Goal: Task Accomplishment & Management: Use online tool/utility

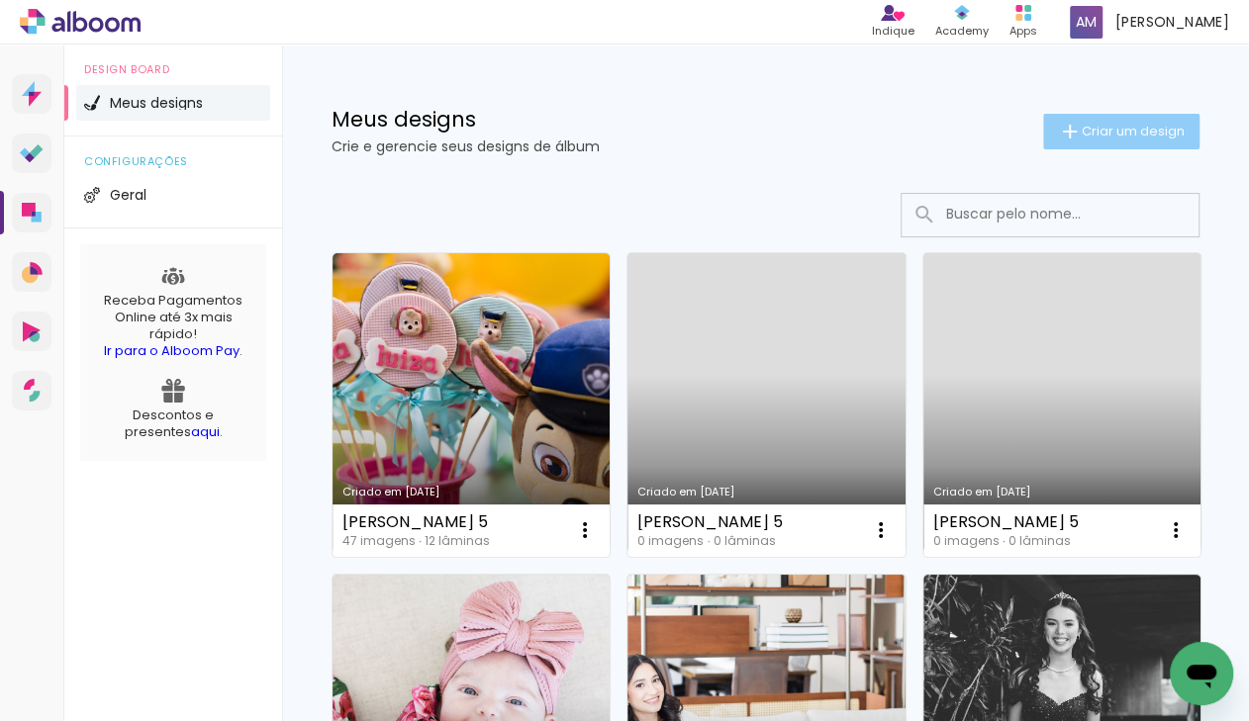
click at [1132, 129] on span "Criar um design" at bounding box center [1133, 131] width 103 height 13
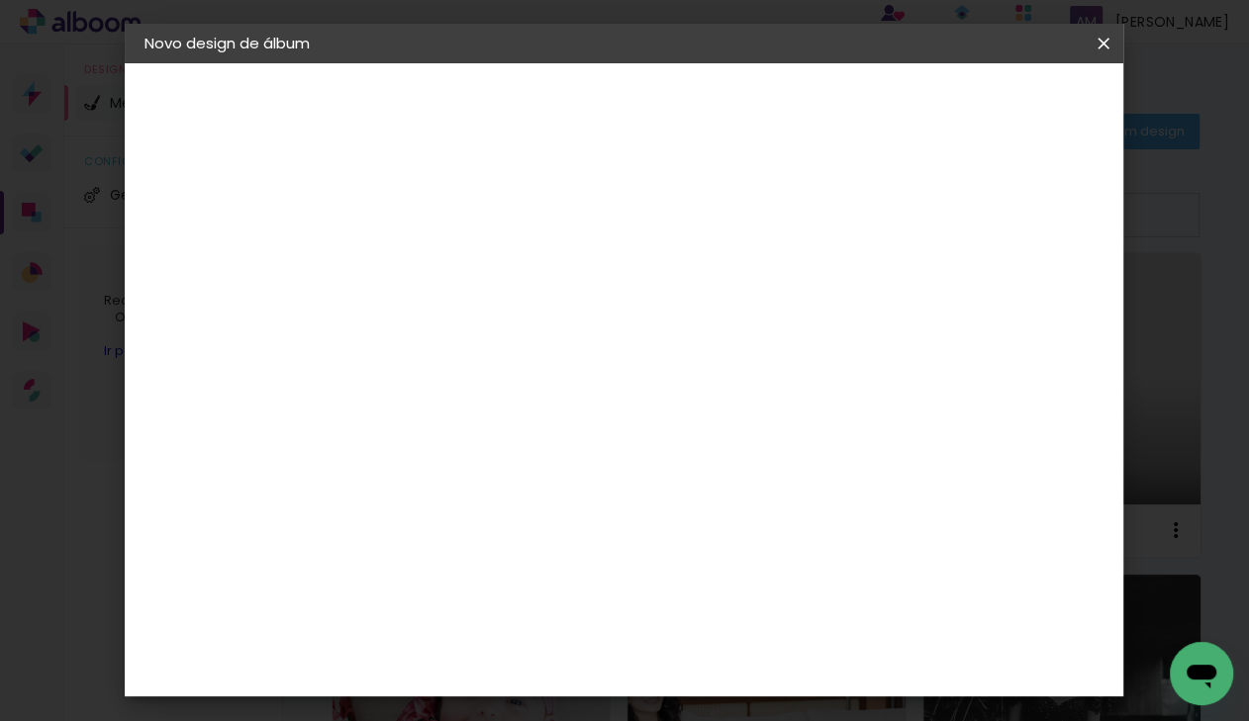
click at [468, 271] on input at bounding box center [468, 265] width 0 height 31
type input "Benicio 4"
type paper-input "Benicio 4"
click at [0, 0] on slot "Avançar" at bounding box center [0, 0] width 0 height 0
click at [0, 0] on slot "Tamanho Livre" at bounding box center [0, 0] width 0 height 0
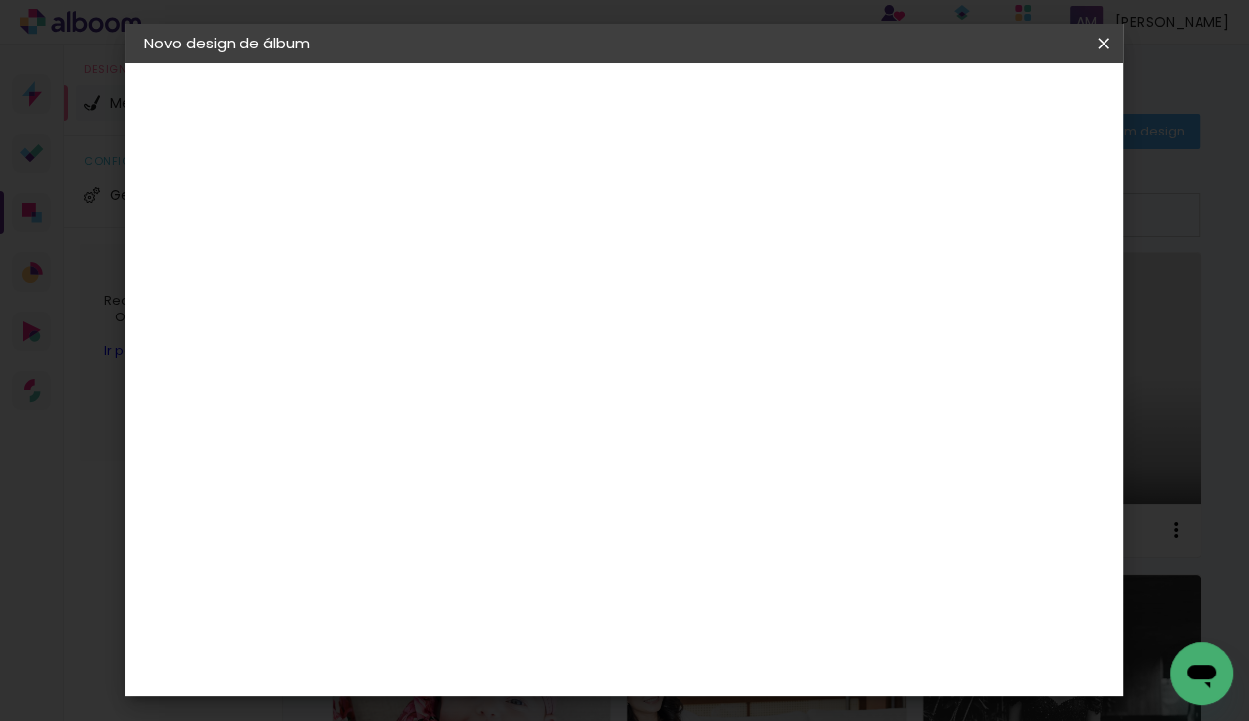
click at [0, 0] on slot "Avançar" at bounding box center [0, 0] width 0 height 0
type input "3"
type paper-input "3"
click at [476, 223] on input "3" at bounding box center [455, 227] width 68 height 25
type input "4"
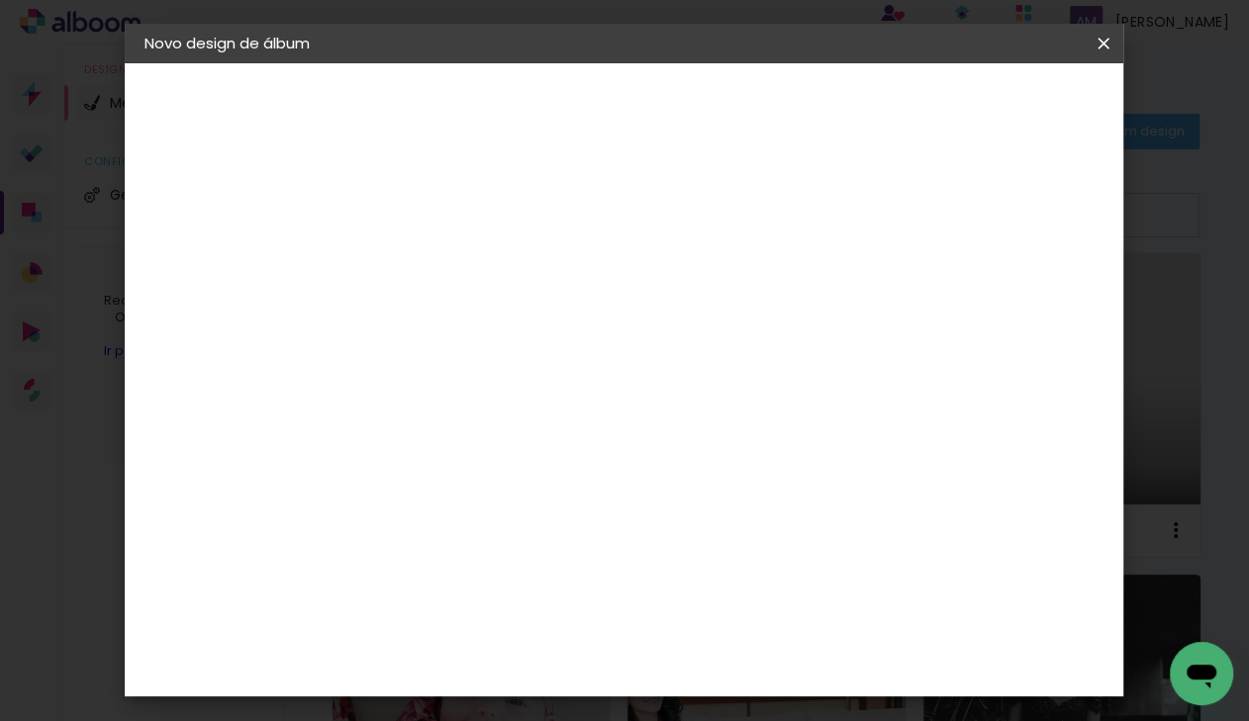
type paper-input "4"
click at [476, 223] on input "4" at bounding box center [455, 227] width 68 height 25
type input "5"
type paper-input "5"
click at [476, 223] on input "5" at bounding box center [455, 227] width 68 height 25
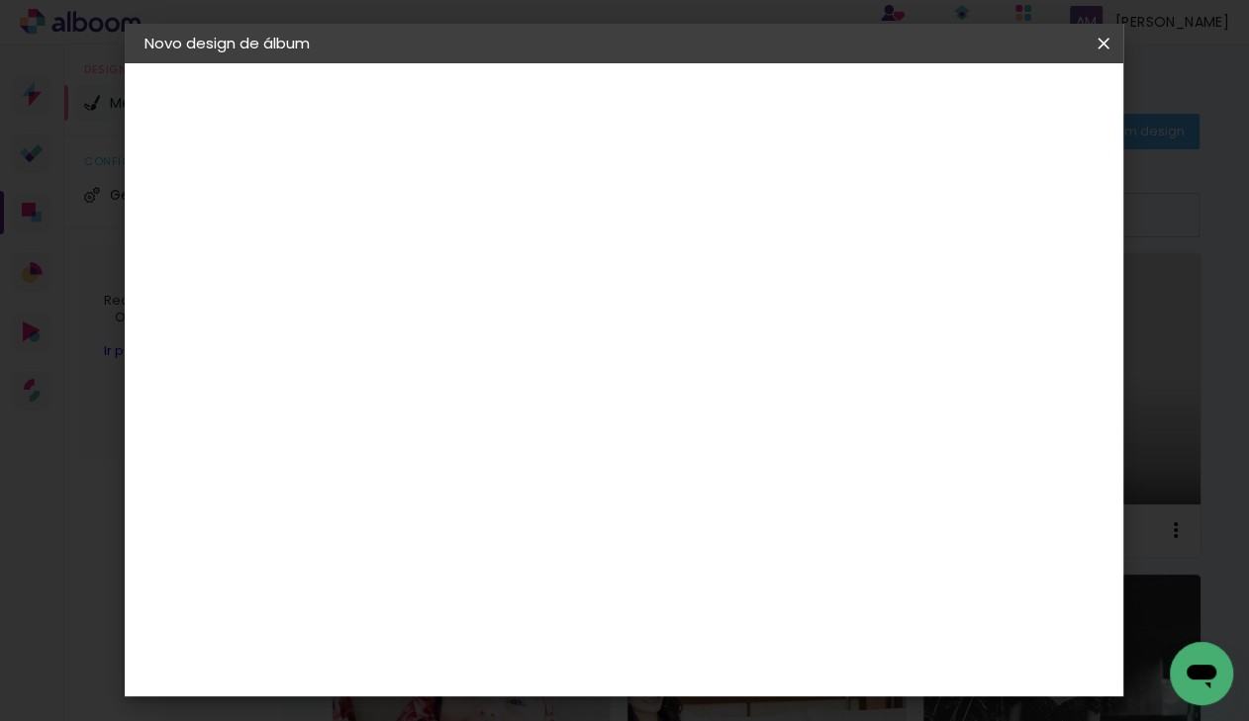
click at [430, 484] on input "30" at bounding box center [405, 494] width 51 height 30
type input "3"
type input "20,3"
type paper-input "20,3"
click at [765, 607] on input "60" at bounding box center [739, 608] width 51 height 30
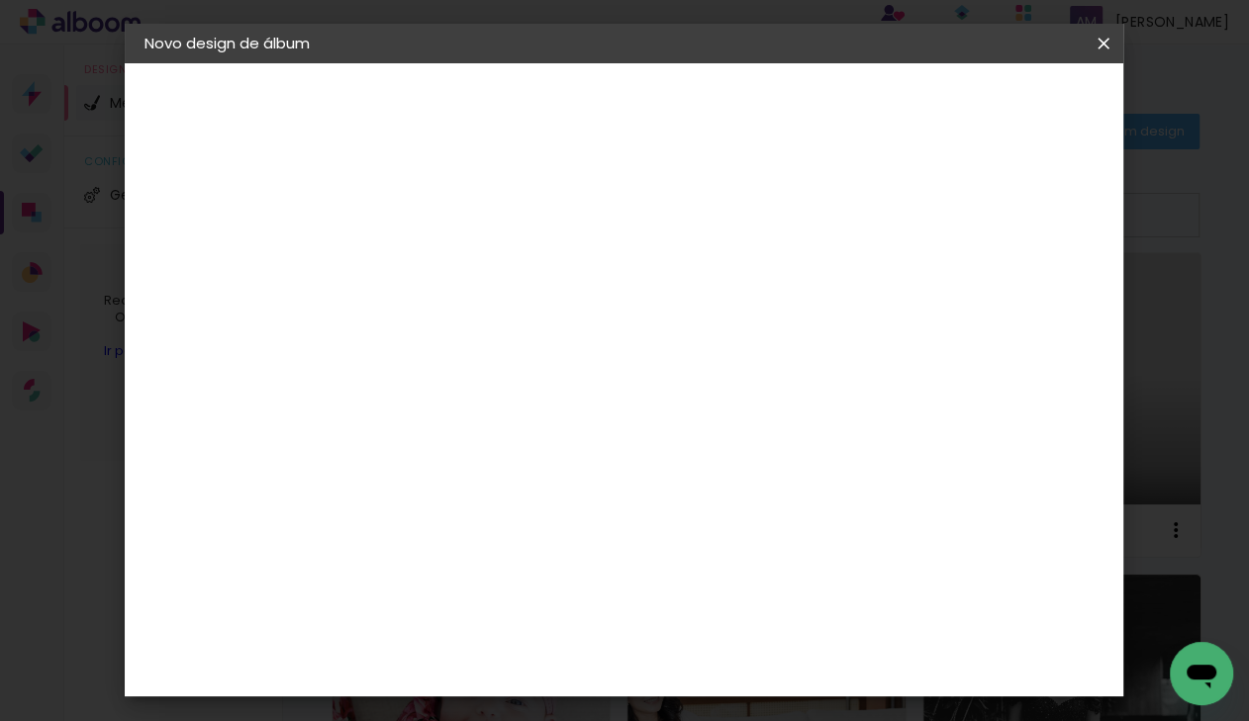
type input "6"
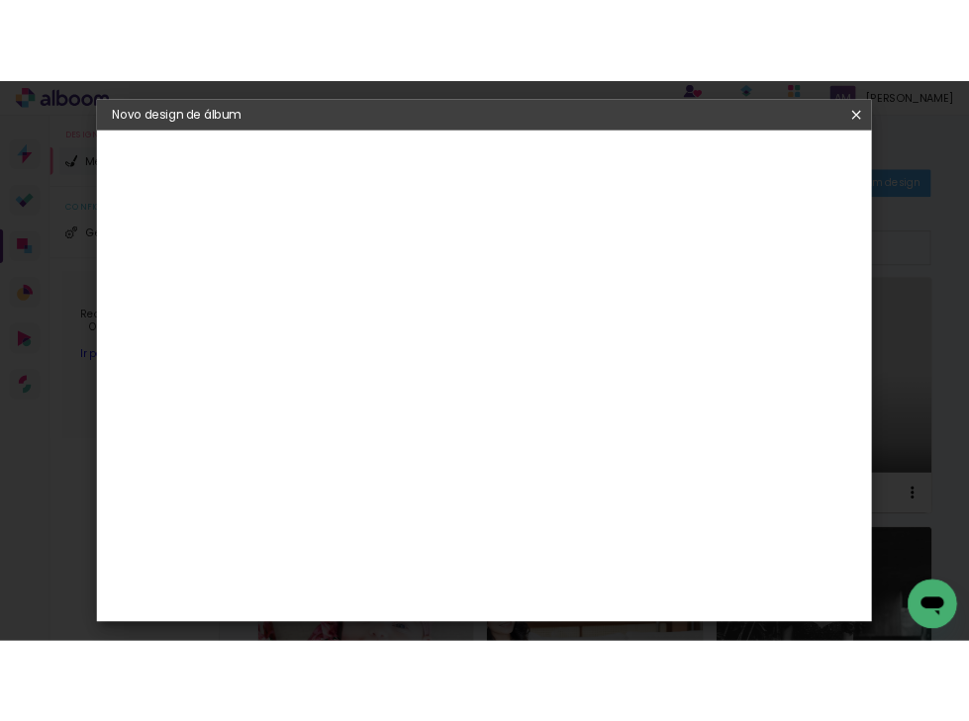
scroll to position [363, 0]
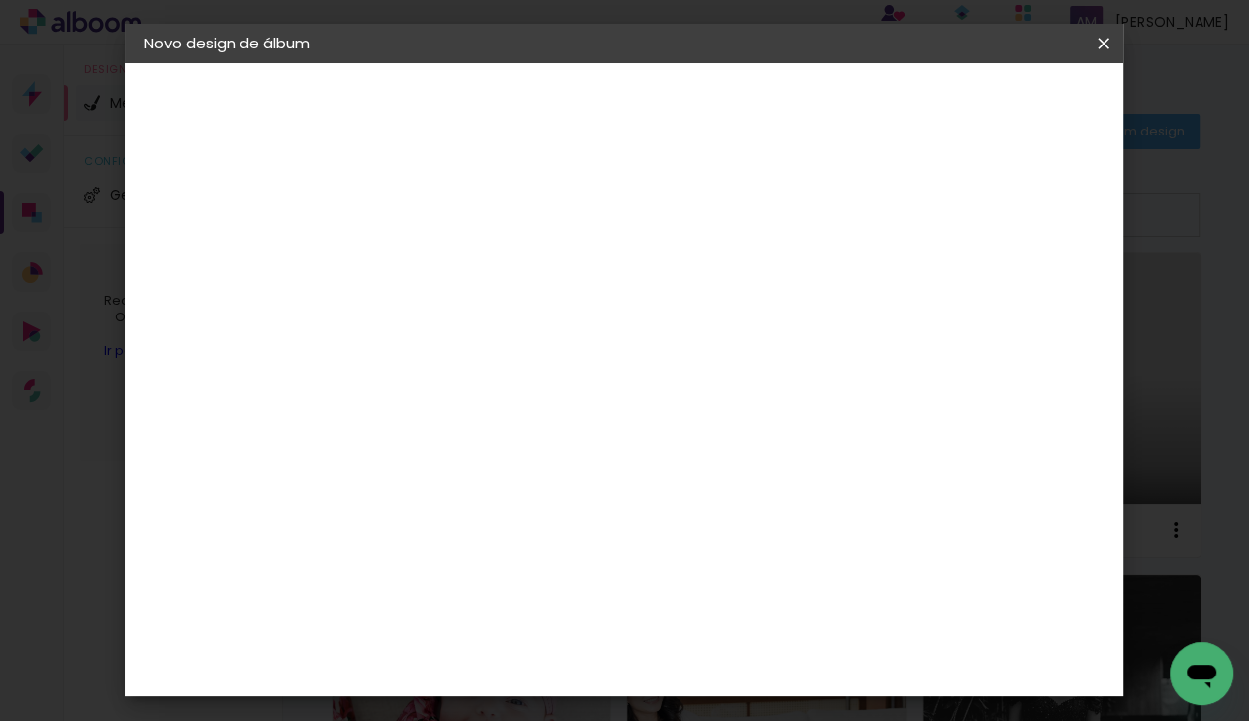
type input "40,6"
type paper-input "40,6"
click at [994, 101] on span "Iniciar design" at bounding box center [949, 105] width 90 height 14
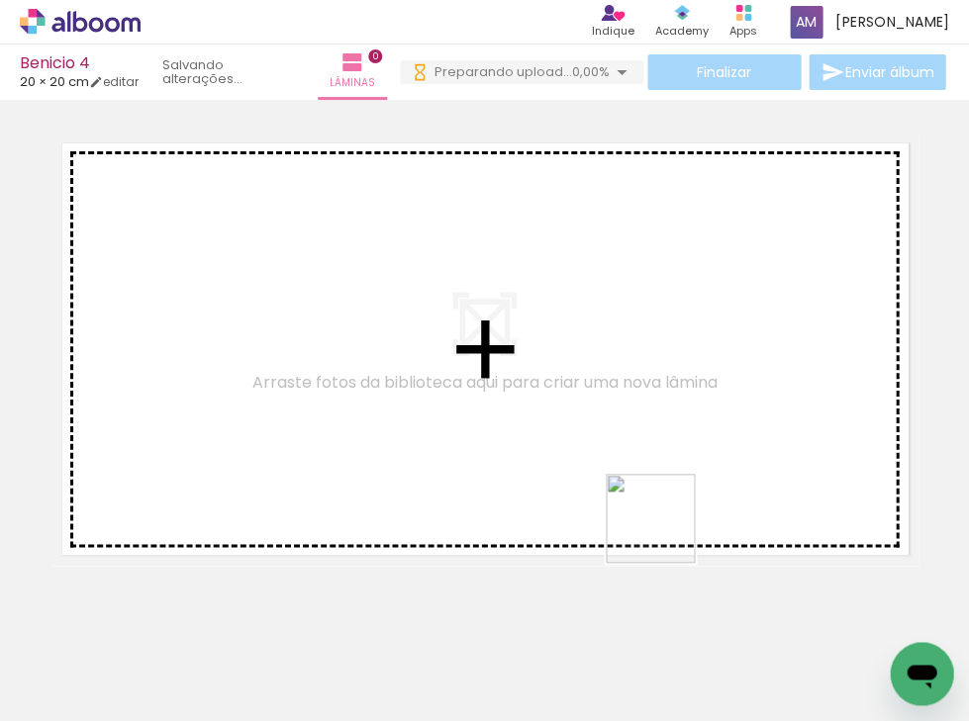
drag, startPoint x: 753, startPoint y: 663, endPoint x: 596, endPoint y: 452, distance: 263.0
click at [596, 452] on quentale-workspace at bounding box center [484, 360] width 969 height 721
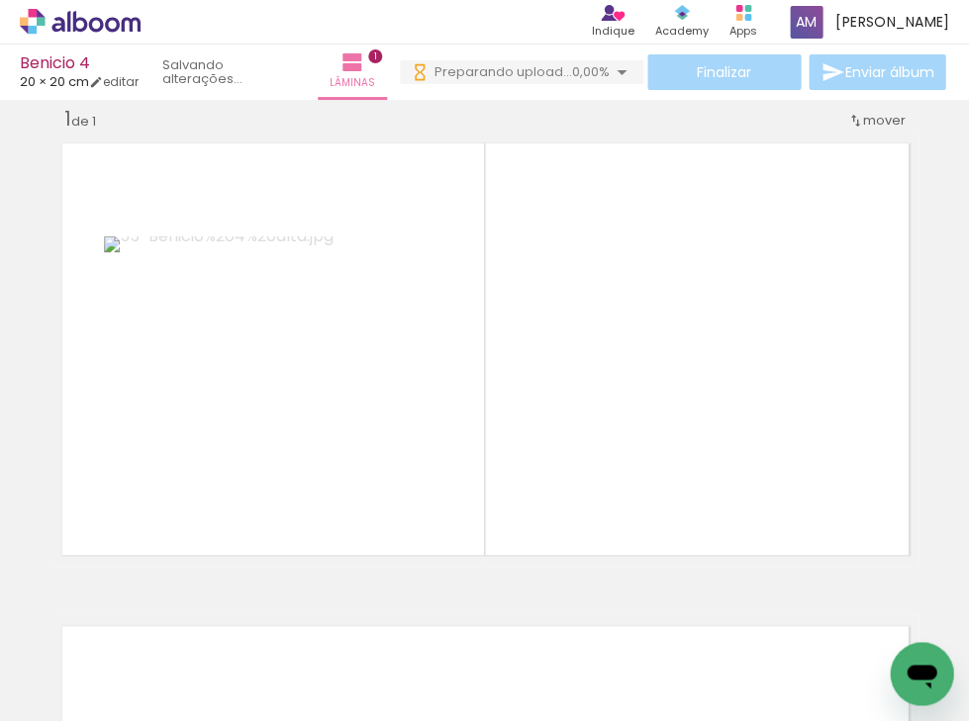
scroll to position [26, 0]
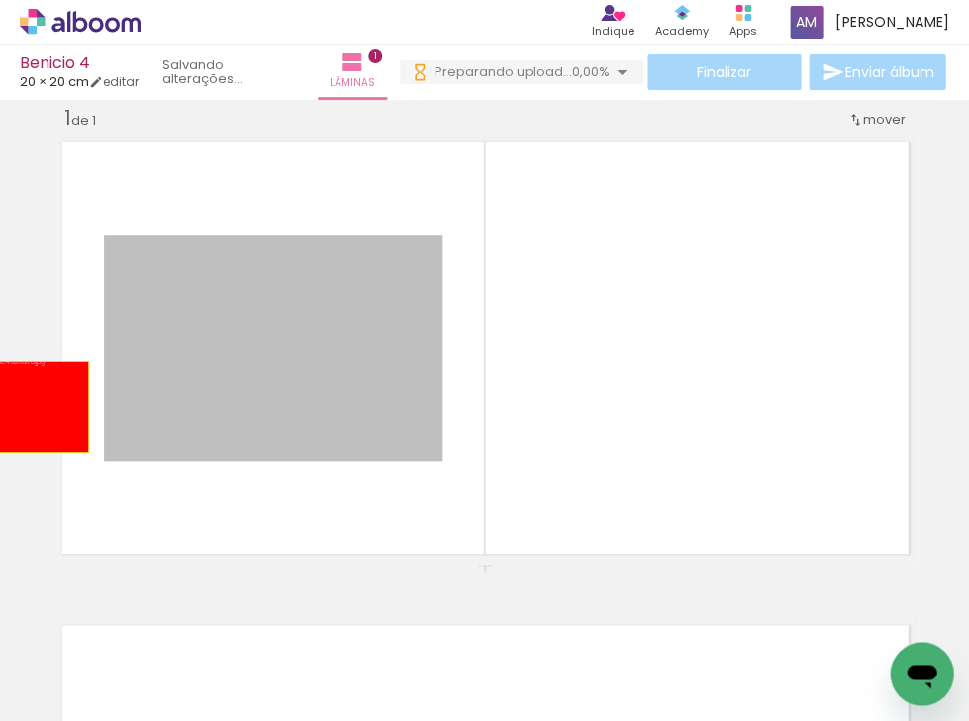
drag, startPoint x: 243, startPoint y: 380, endPoint x: 20, endPoint y: 408, distance: 225.3
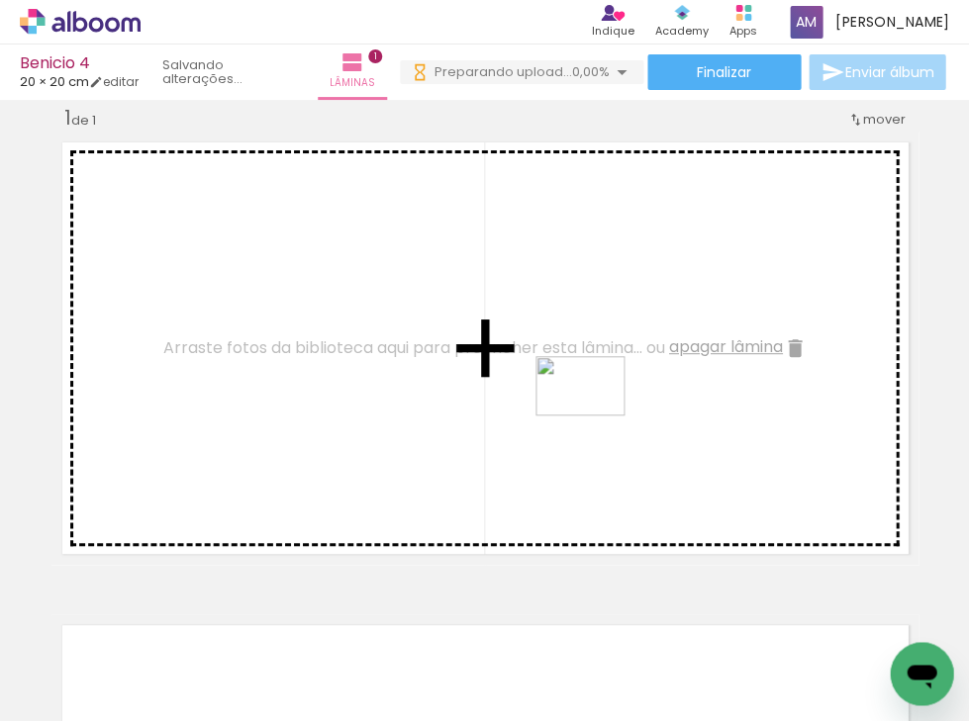
drag, startPoint x: 319, startPoint y: 674, endPoint x: 595, endPoint y: 416, distance: 378.1
click at [595, 416] on quentale-workspace at bounding box center [484, 360] width 969 height 721
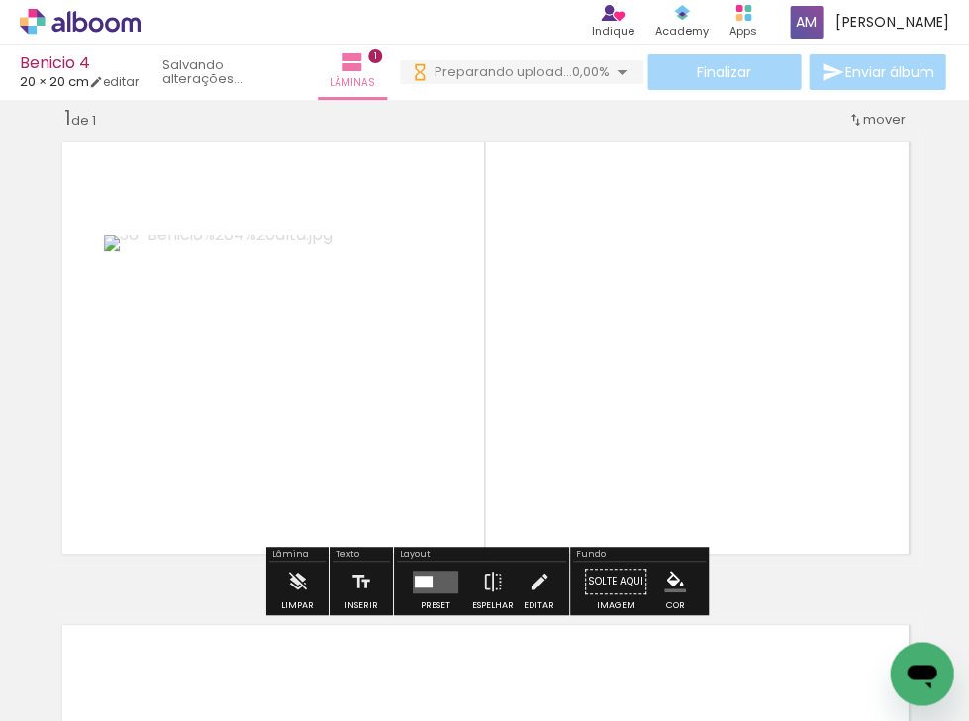
click at [429, 583] on quentale-layouter at bounding box center [436, 581] width 46 height 23
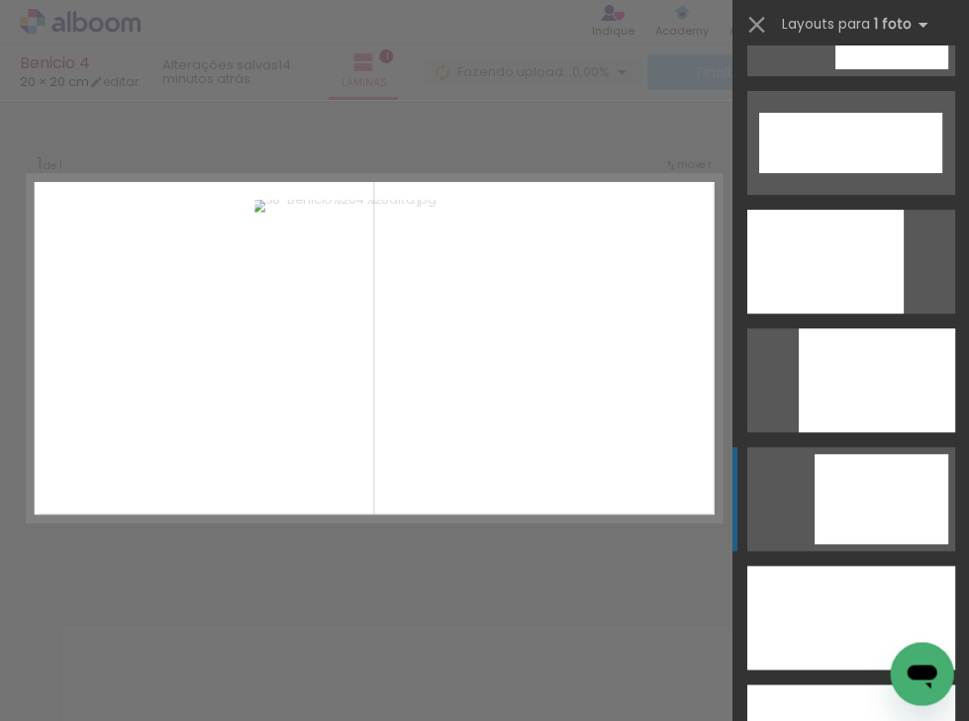
scroll to position [5196, 0]
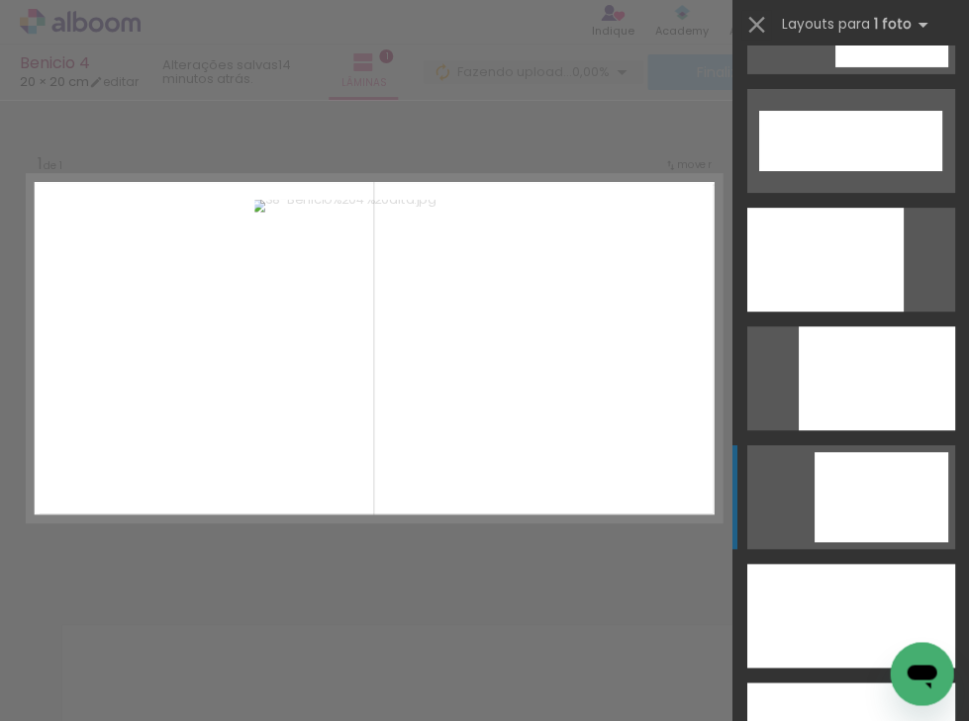
click at [864, 683] on div at bounding box center [850, 735] width 208 height 104
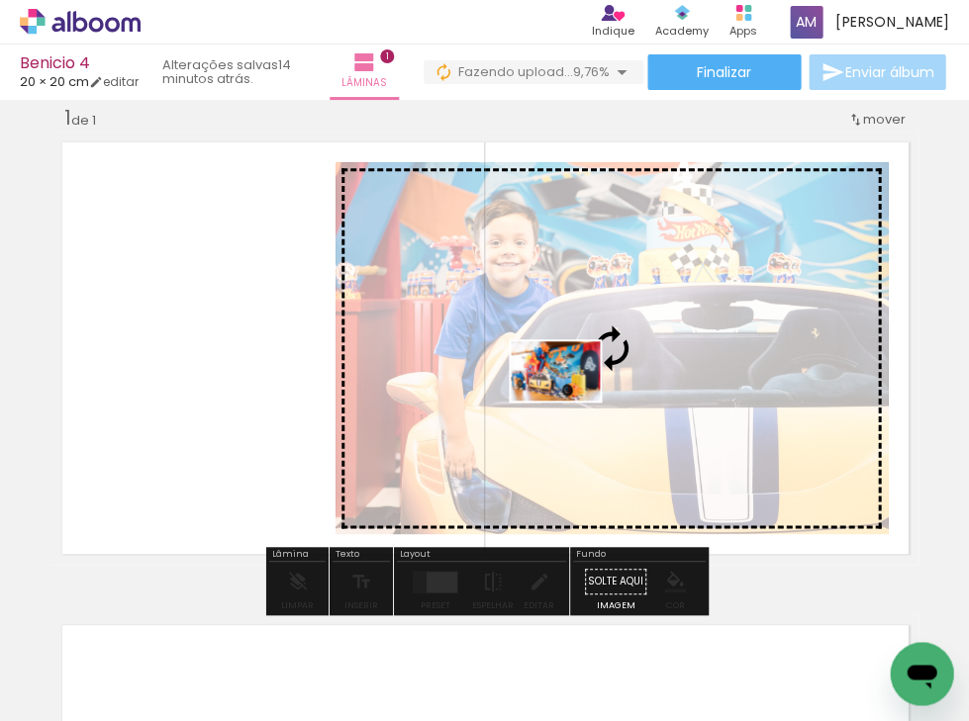
drag, startPoint x: 203, startPoint y: 661, endPoint x: 570, endPoint y: 401, distance: 450.0
click at [570, 401] on quentale-workspace at bounding box center [484, 360] width 969 height 721
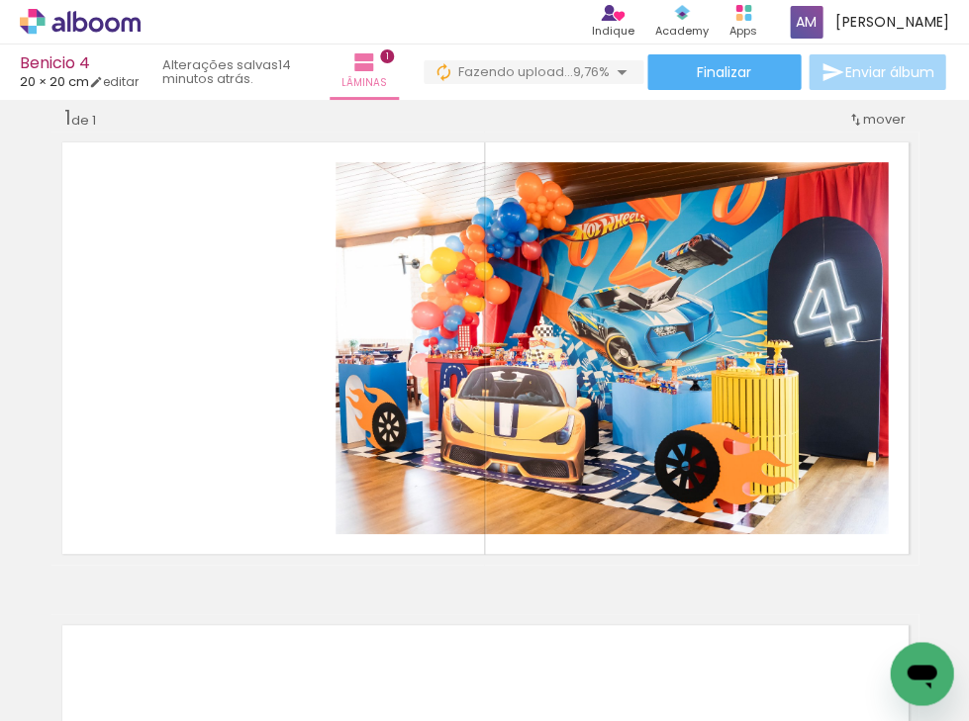
scroll to position [0, 98]
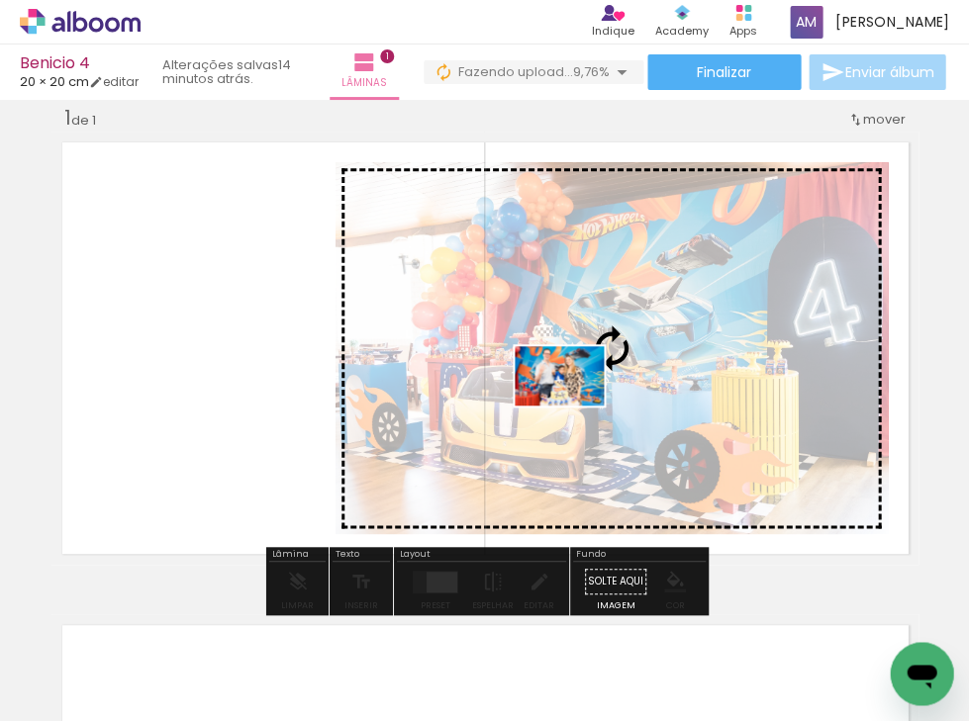
drag, startPoint x: 424, startPoint y: 671, endPoint x: 574, endPoint y: 406, distance: 304.9
click at [574, 406] on quentale-workspace at bounding box center [484, 360] width 969 height 721
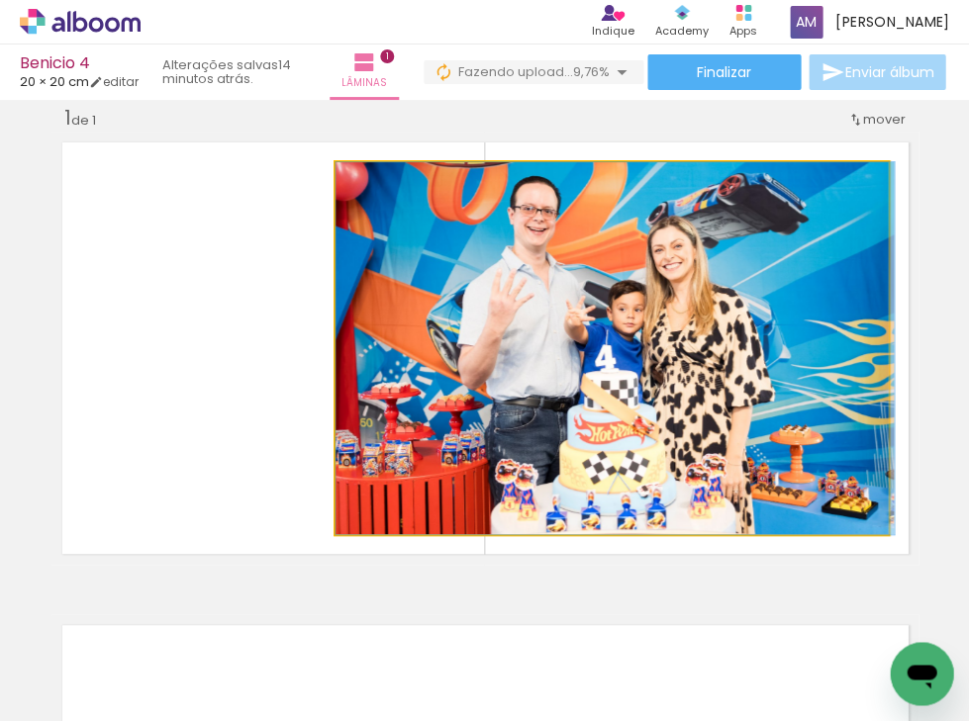
drag, startPoint x: 707, startPoint y: 431, endPoint x: 721, endPoint y: 429, distance: 15.0
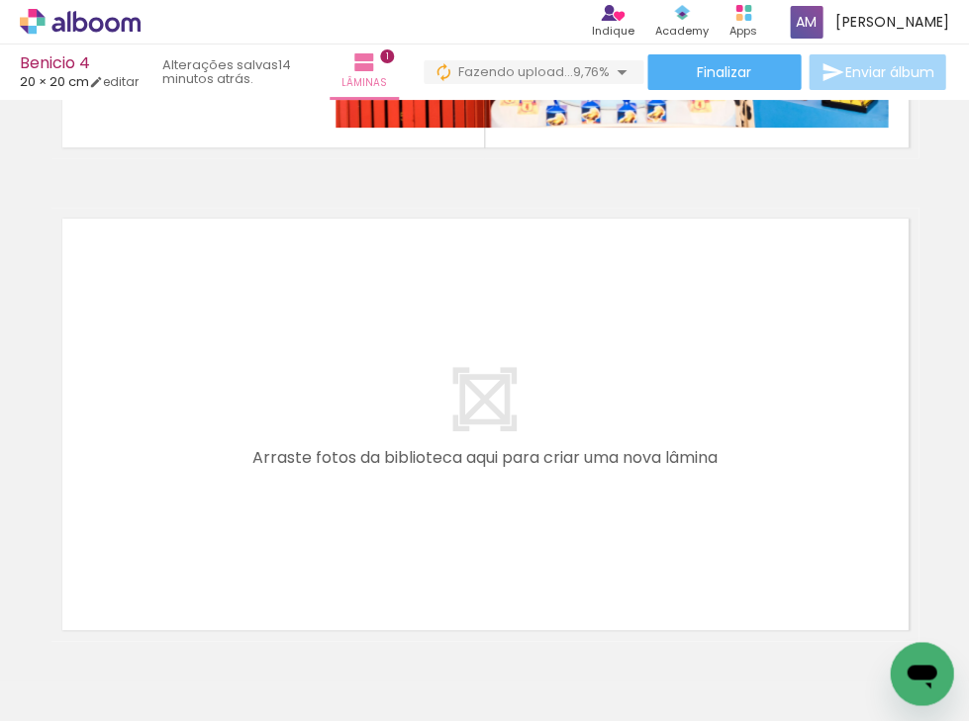
scroll to position [0, 0]
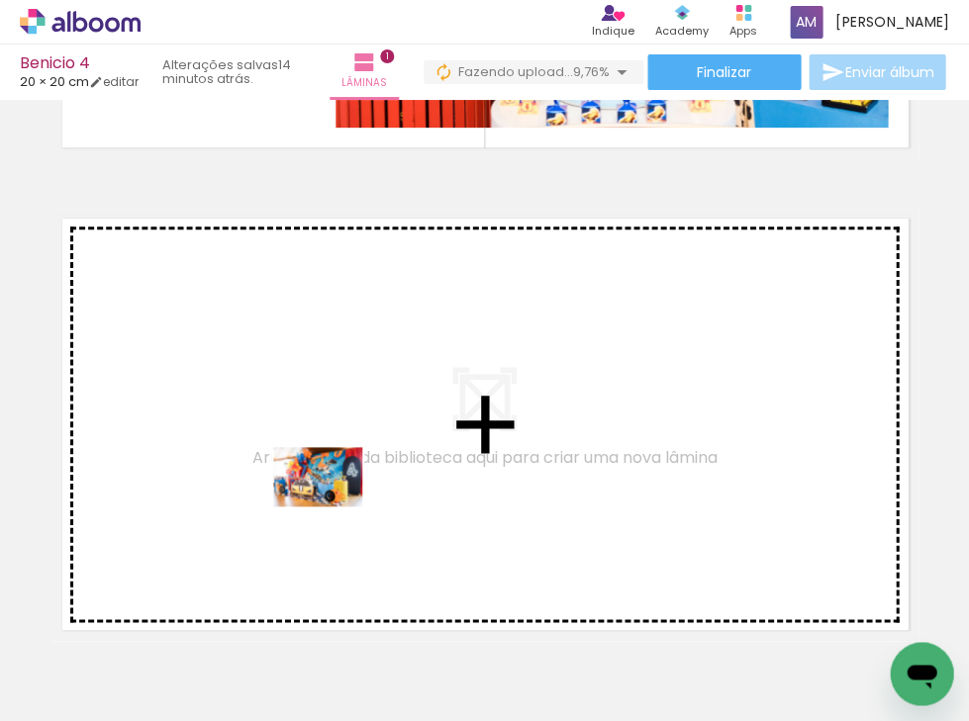
drag, startPoint x: 198, startPoint y: 652, endPoint x: 332, endPoint y: 507, distance: 198.2
click at [332, 507] on quentale-workspace at bounding box center [484, 360] width 969 height 721
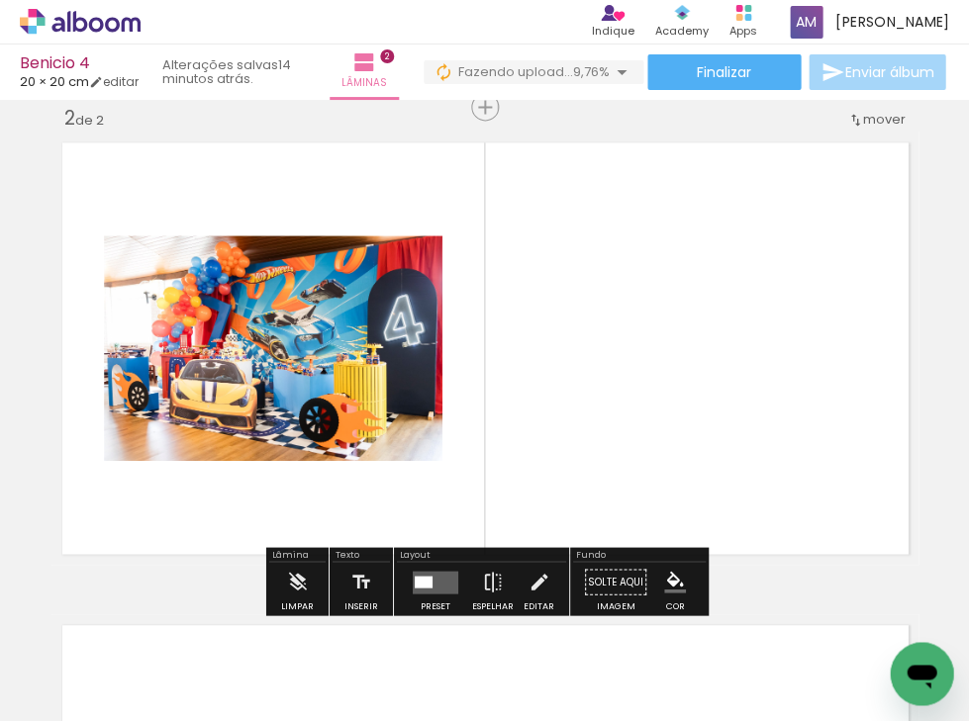
scroll to position [0, 349]
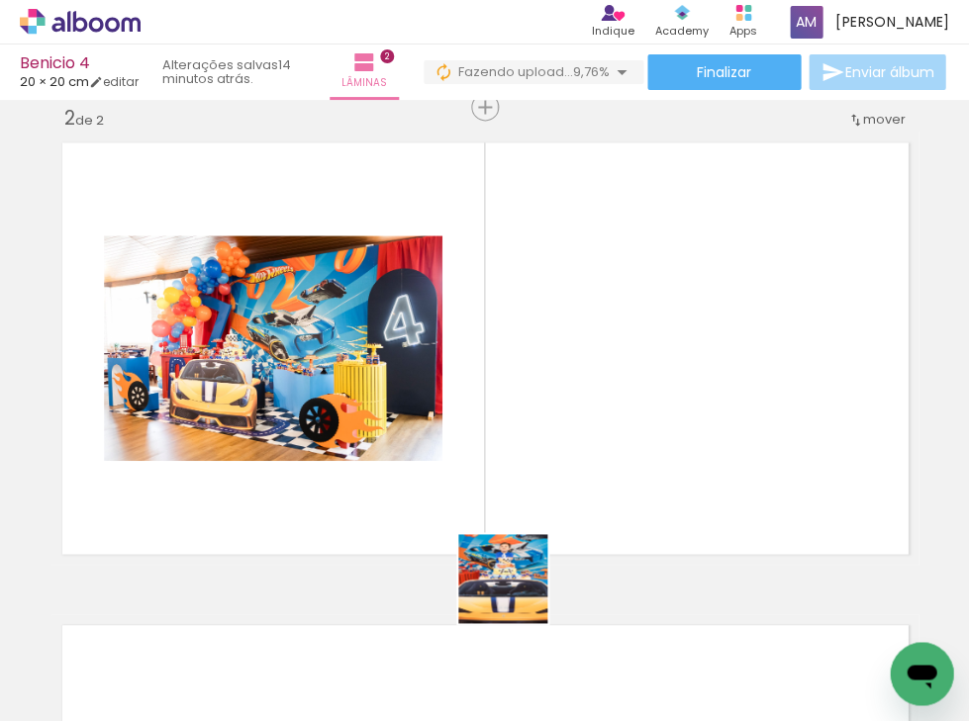
drag, startPoint x: 518, startPoint y: 656, endPoint x: 522, endPoint y: 480, distance: 176.2
click at [522, 480] on quentale-workspace at bounding box center [484, 360] width 969 height 721
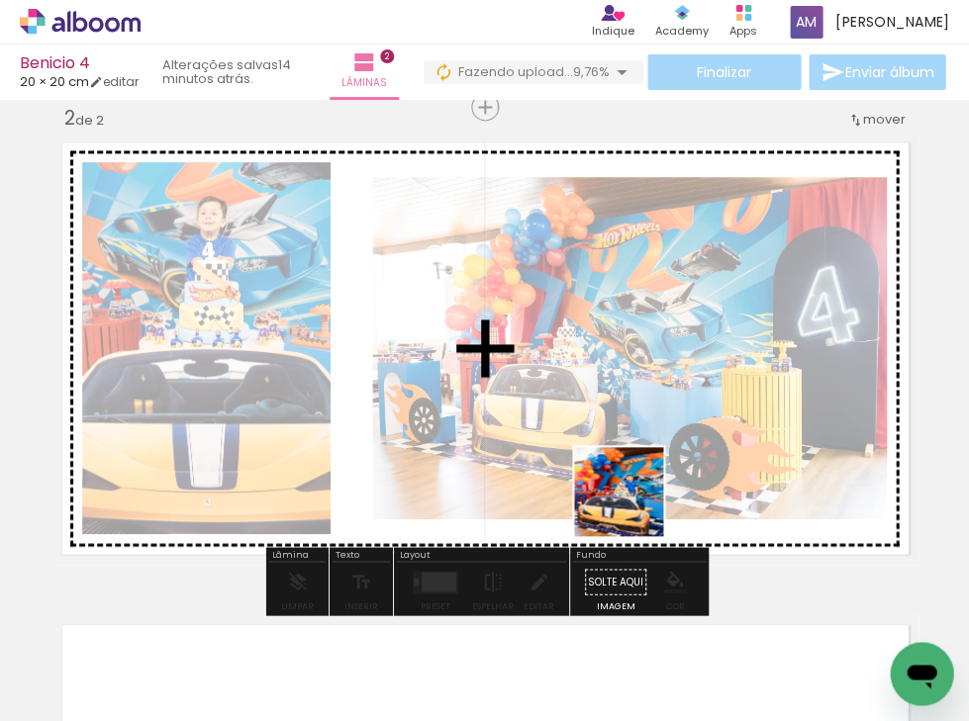
drag, startPoint x: 632, startPoint y: 662, endPoint x: 632, endPoint y: 461, distance: 200.9
click at [632, 461] on quentale-workspace at bounding box center [484, 360] width 969 height 721
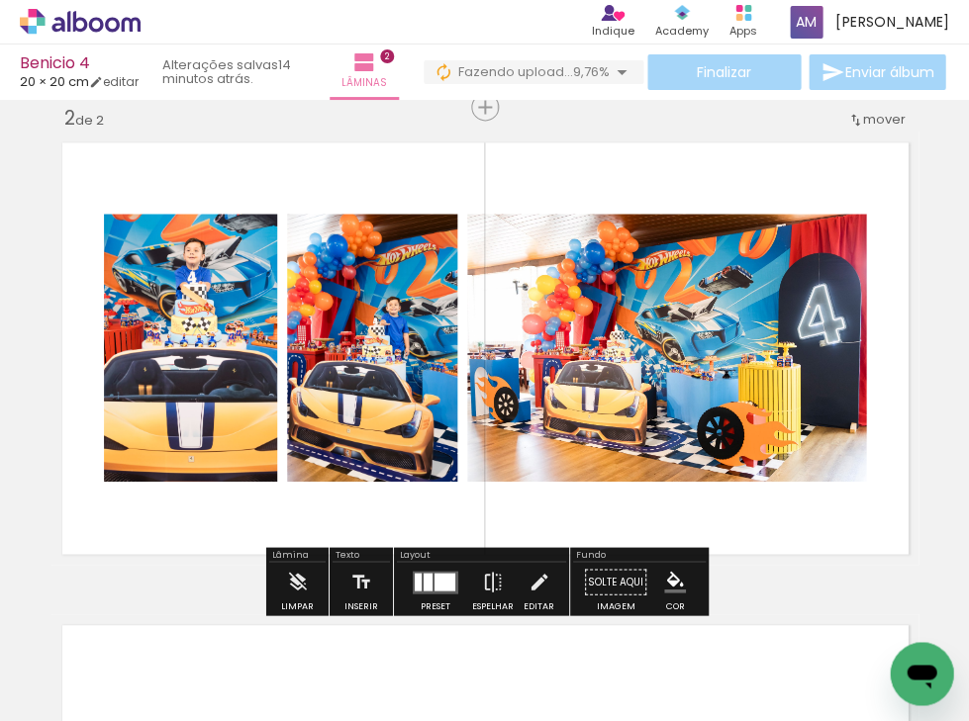
click at [439, 581] on div at bounding box center [444, 581] width 21 height 18
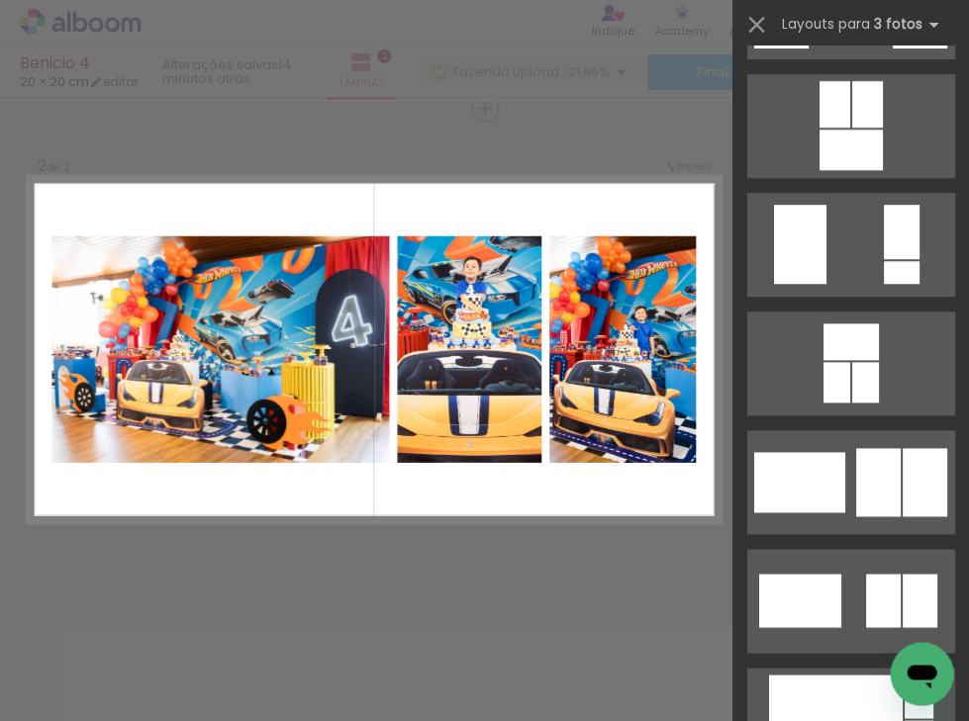
scroll to position [2724, 0]
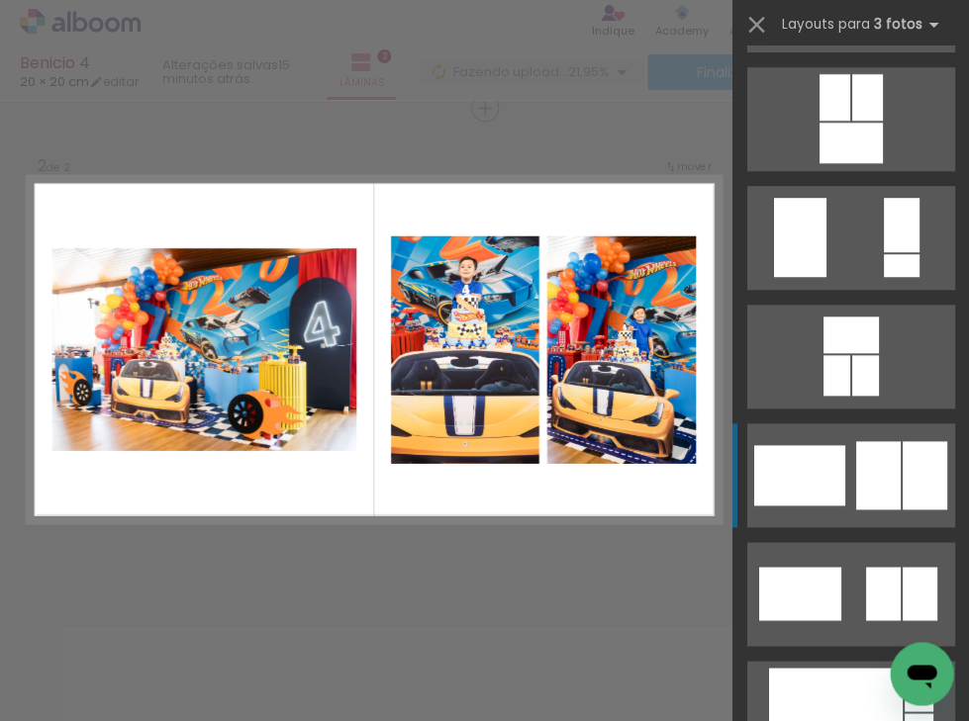
click at [822, 353] on div at bounding box center [849, 335] width 55 height 37
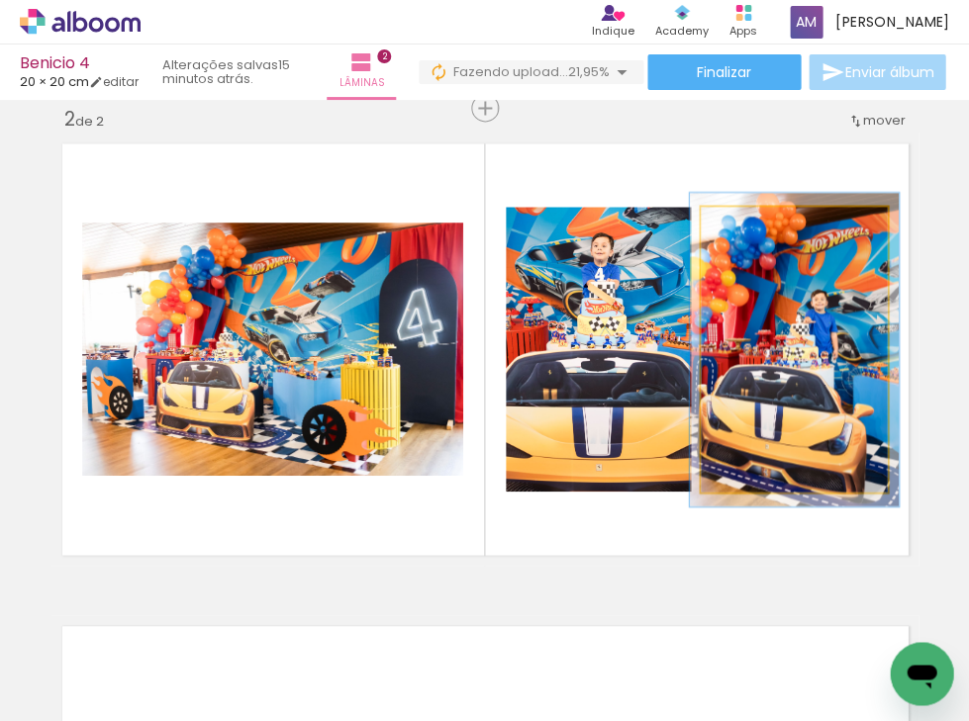
type paper-slider "106"
click at [749, 230] on div at bounding box center [753, 228] width 18 height 18
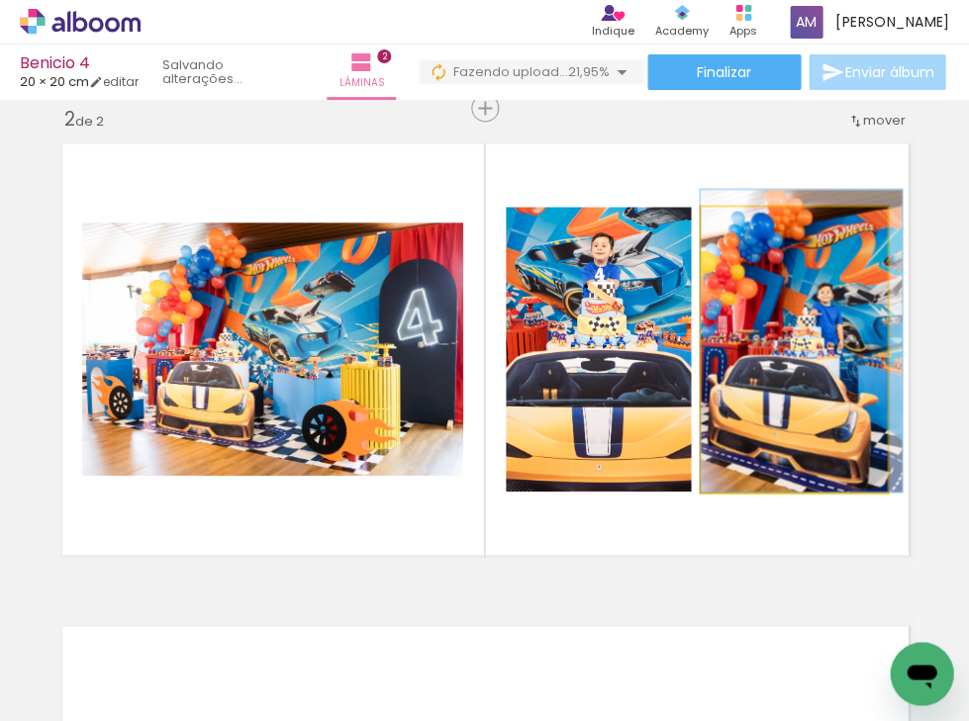
drag, startPoint x: 780, startPoint y: 301, endPoint x: 805, endPoint y: 291, distance: 26.6
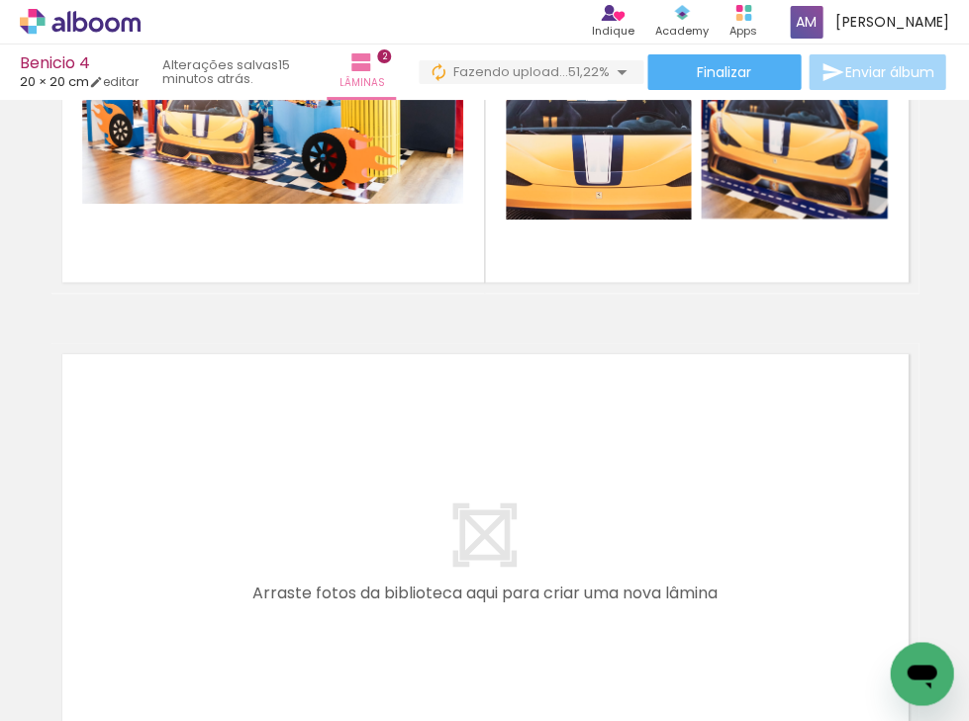
scroll to position [0, 56]
click at [84, 656] on input "Todas as fotos" at bounding box center [55, 661] width 75 height 17
click at [0, 0] on slot "Não utilizadas" at bounding box center [0, 0] width 0 height 0
type input "Não utilizadas"
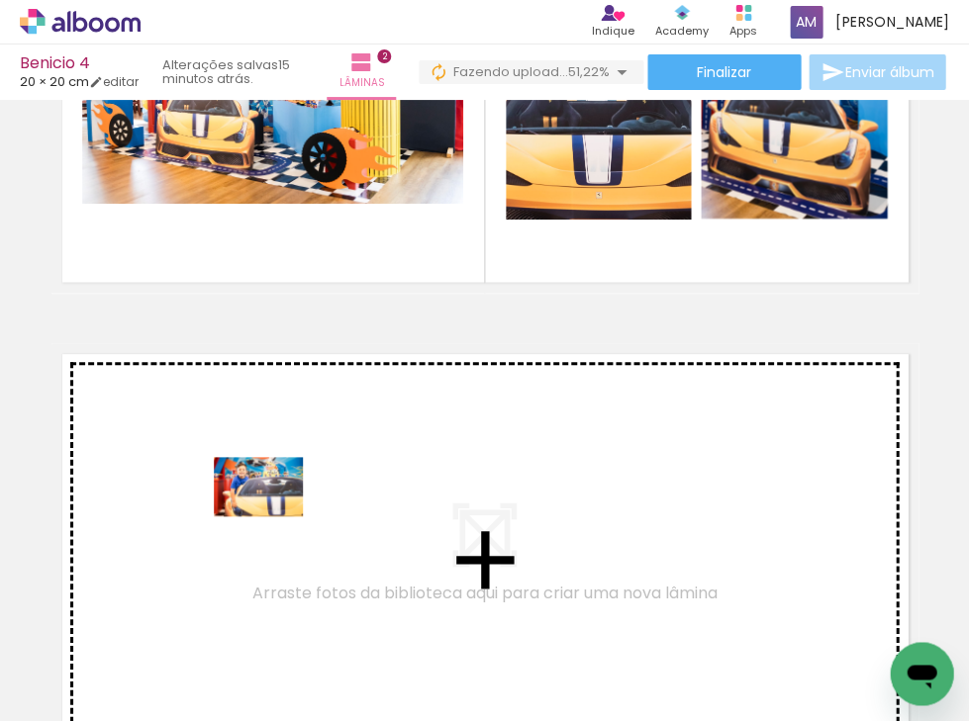
drag, startPoint x: 214, startPoint y: 660, endPoint x: 273, endPoint y: 517, distance: 155.3
click at [273, 517] on quentale-workspace at bounding box center [484, 360] width 969 height 721
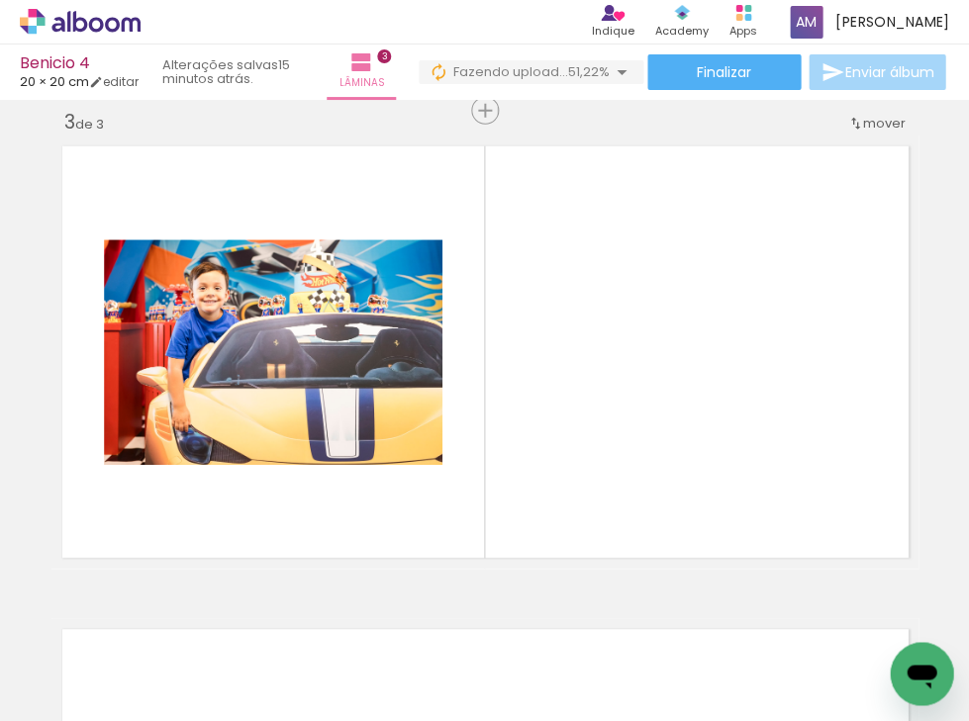
scroll to position [991, 0]
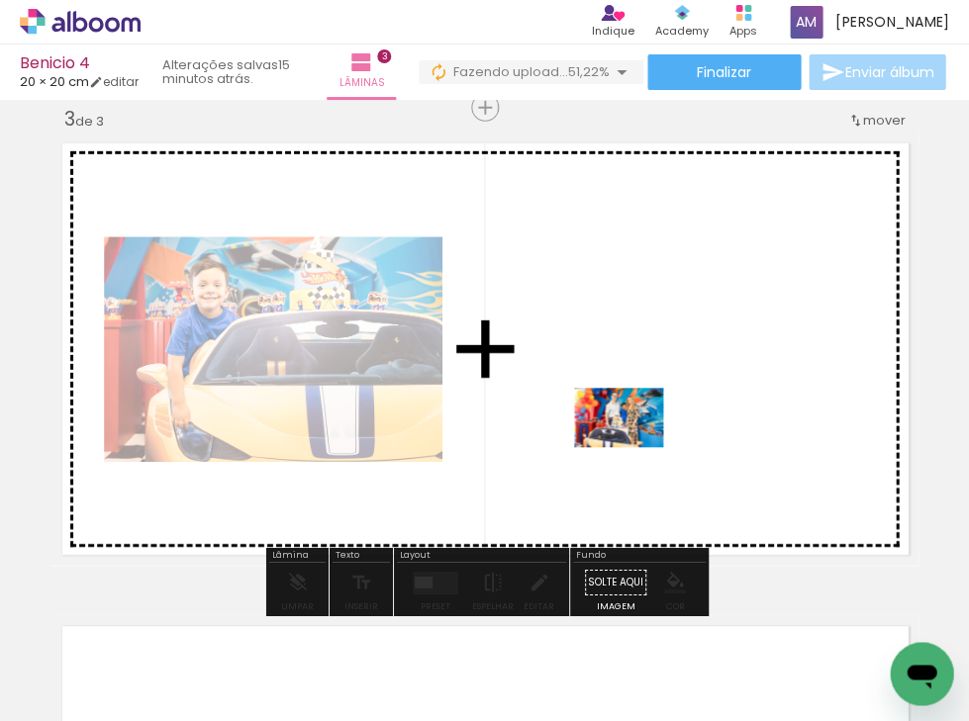
drag, startPoint x: 315, startPoint y: 665, endPoint x: 632, endPoint y: 441, distance: 388.5
click at [632, 441] on quentale-workspace at bounding box center [484, 360] width 969 height 721
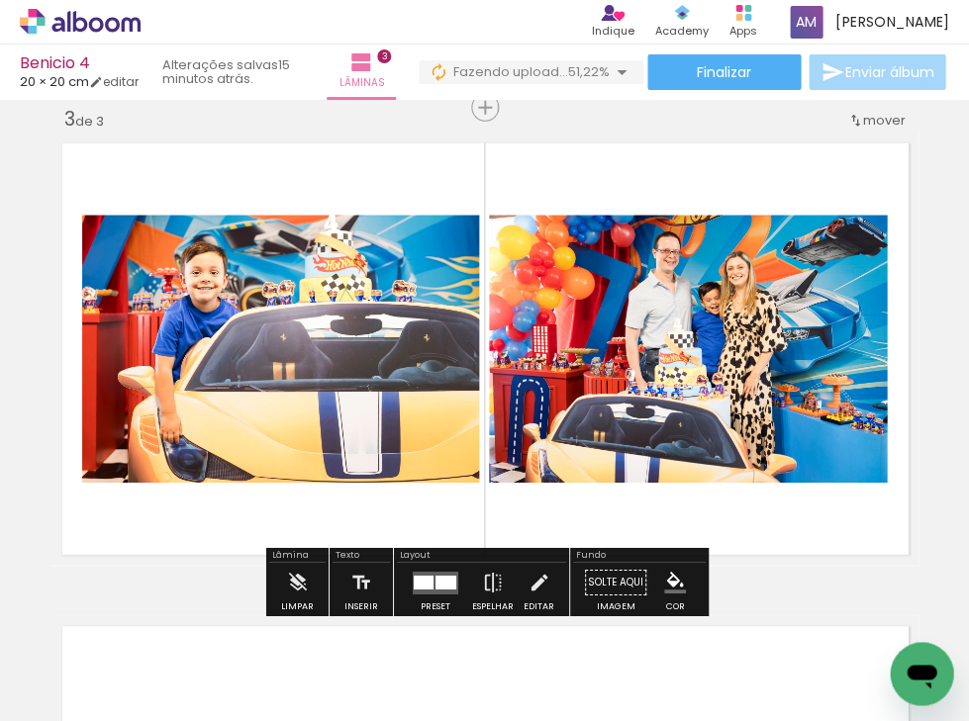
click at [435, 581] on div at bounding box center [445, 582] width 21 height 14
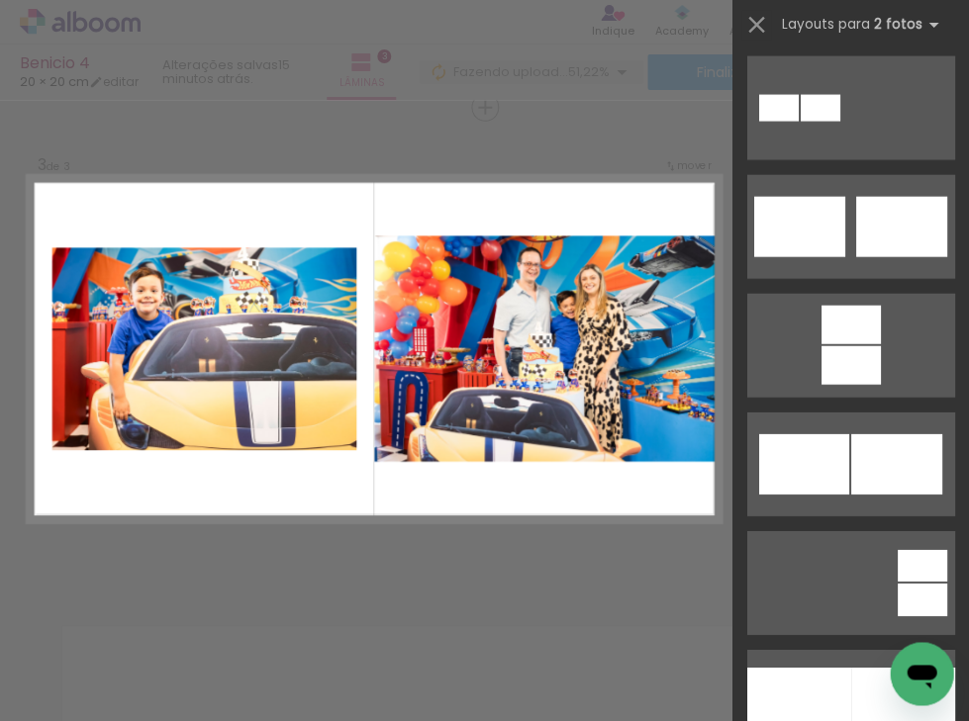
scroll to position [734, 0]
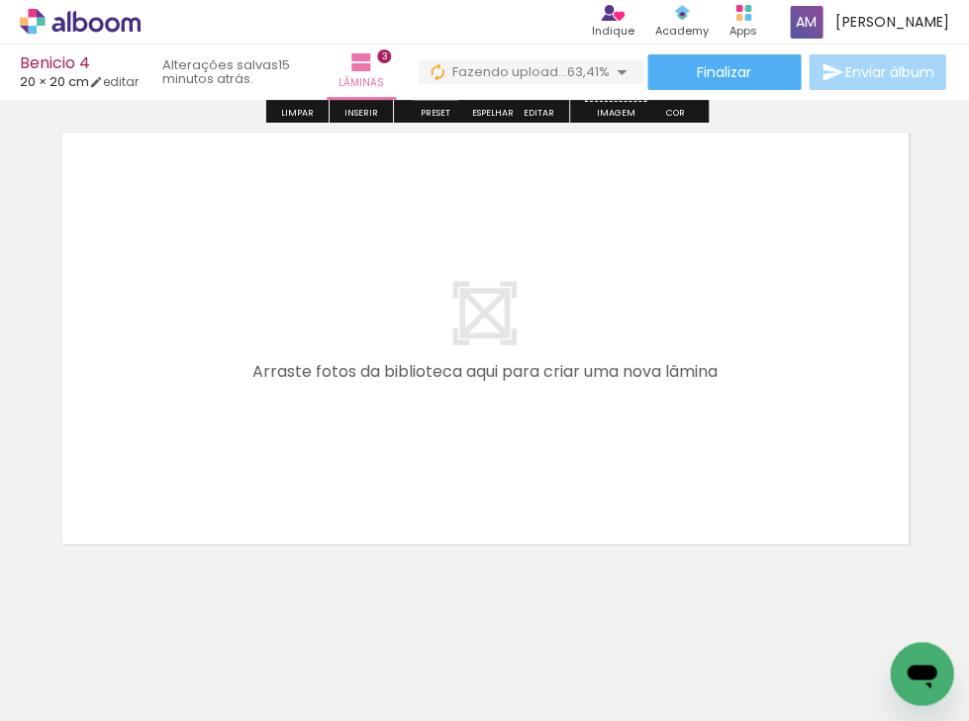
scroll to position [1506, 0]
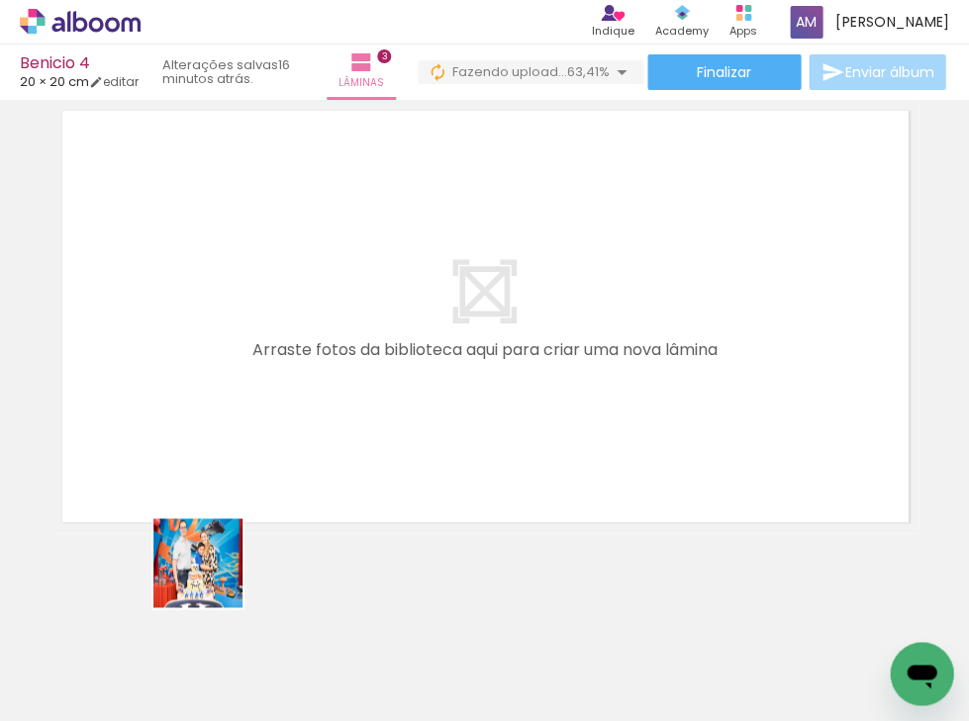
drag, startPoint x: 198, startPoint y: 654, endPoint x: 291, endPoint y: 425, distance: 247.7
click at [291, 425] on quentale-workspace at bounding box center [484, 360] width 969 height 721
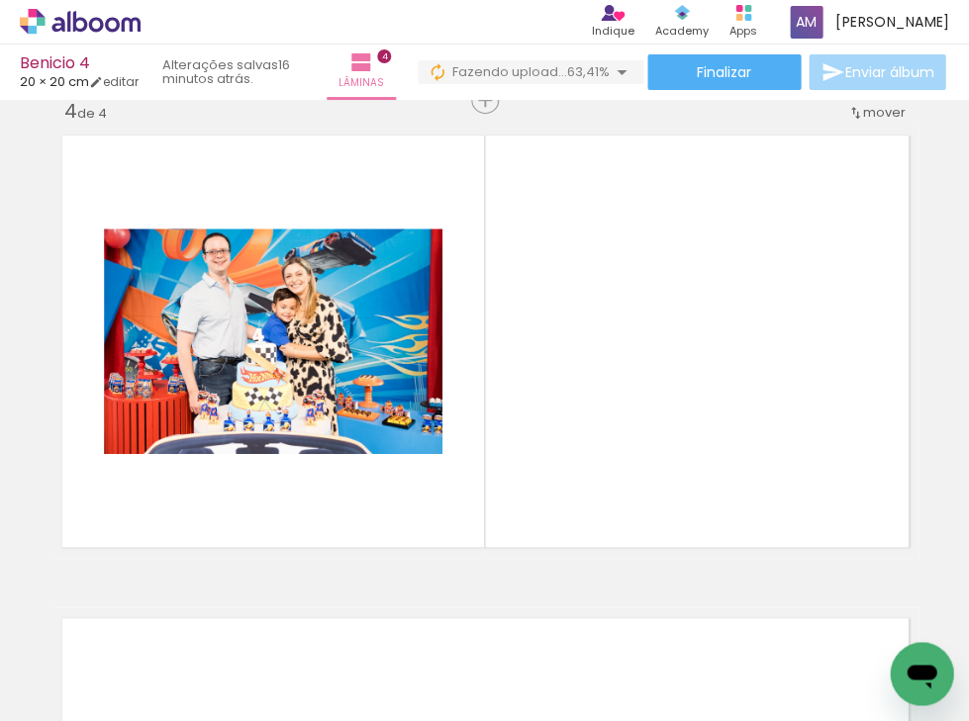
scroll to position [1473, 0]
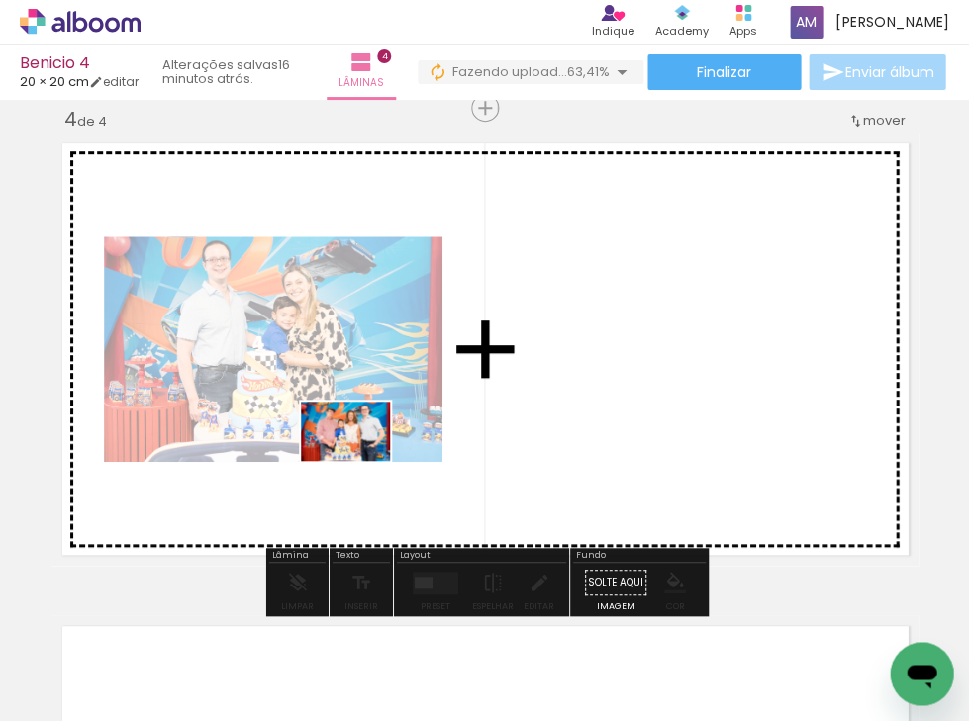
drag, startPoint x: 309, startPoint y: 668, endPoint x: 360, endPoint y: 461, distance: 213.1
click at [360, 461] on quentale-workspace at bounding box center [484, 360] width 969 height 721
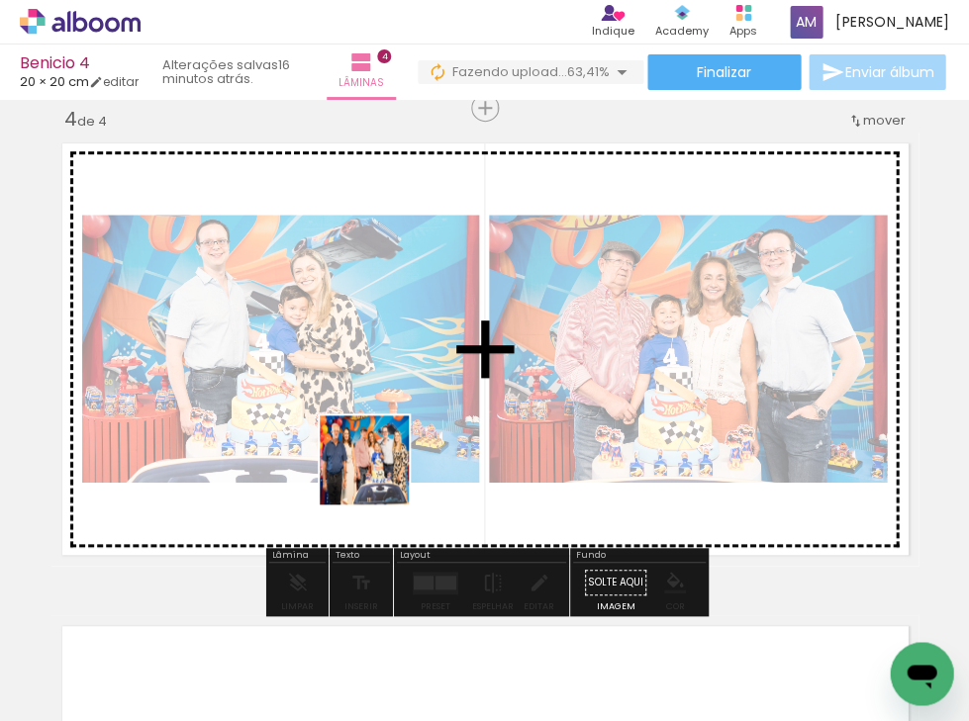
drag, startPoint x: 323, startPoint y: 651, endPoint x: 383, endPoint y: 461, distance: 199.4
click at [383, 461] on quentale-workspace at bounding box center [484, 360] width 969 height 721
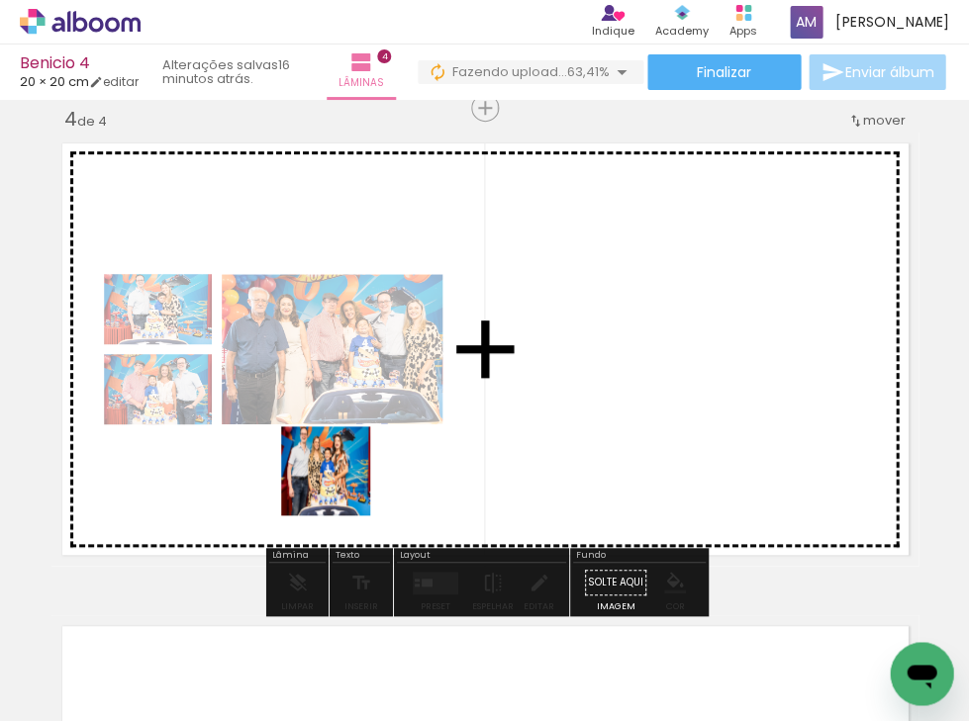
drag, startPoint x: 323, startPoint y: 654, endPoint x: 340, endPoint y: 477, distance: 178.0
click at [340, 477] on quentale-workspace at bounding box center [484, 360] width 969 height 721
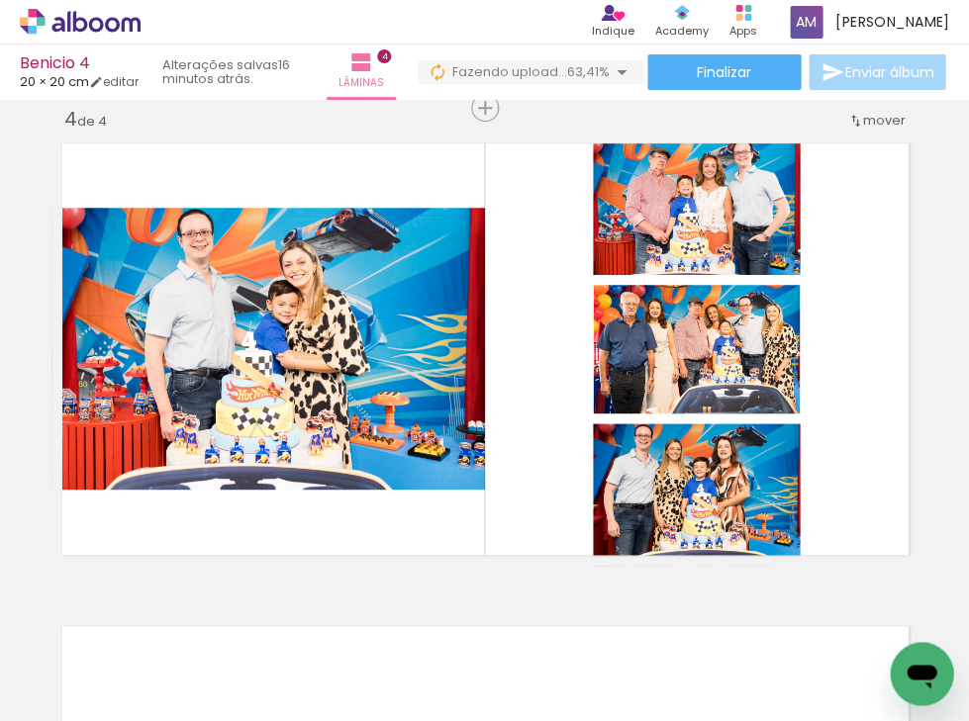
scroll to position [0, 1011]
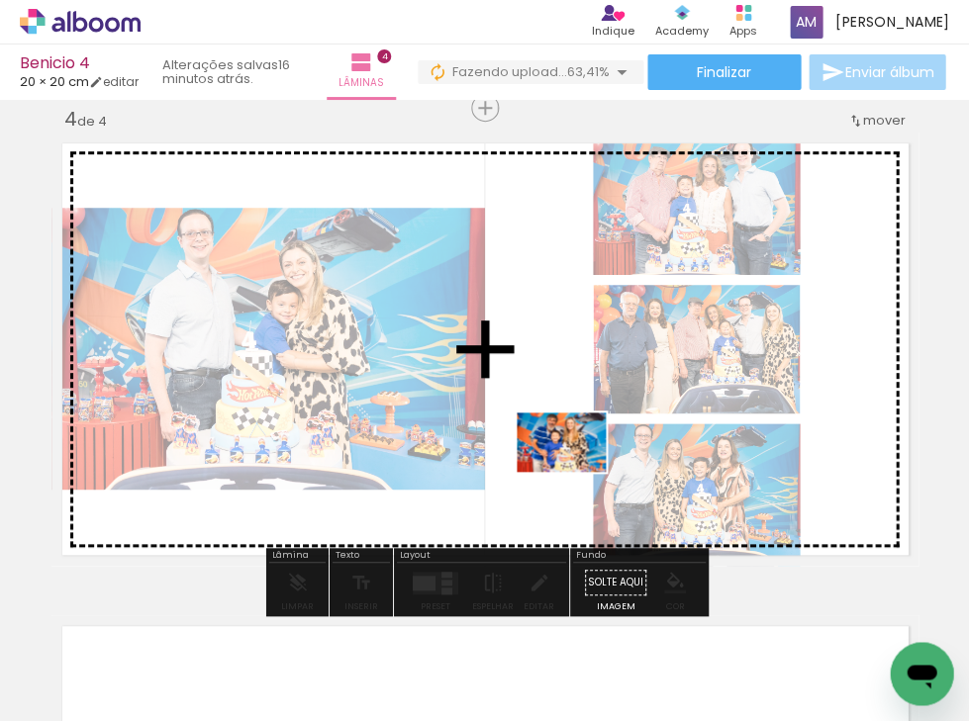
drag, startPoint x: 641, startPoint y: 663, endPoint x: 575, endPoint y: 471, distance: 203.1
click at [575, 471] on quentale-workspace at bounding box center [484, 360] width 969 height 721
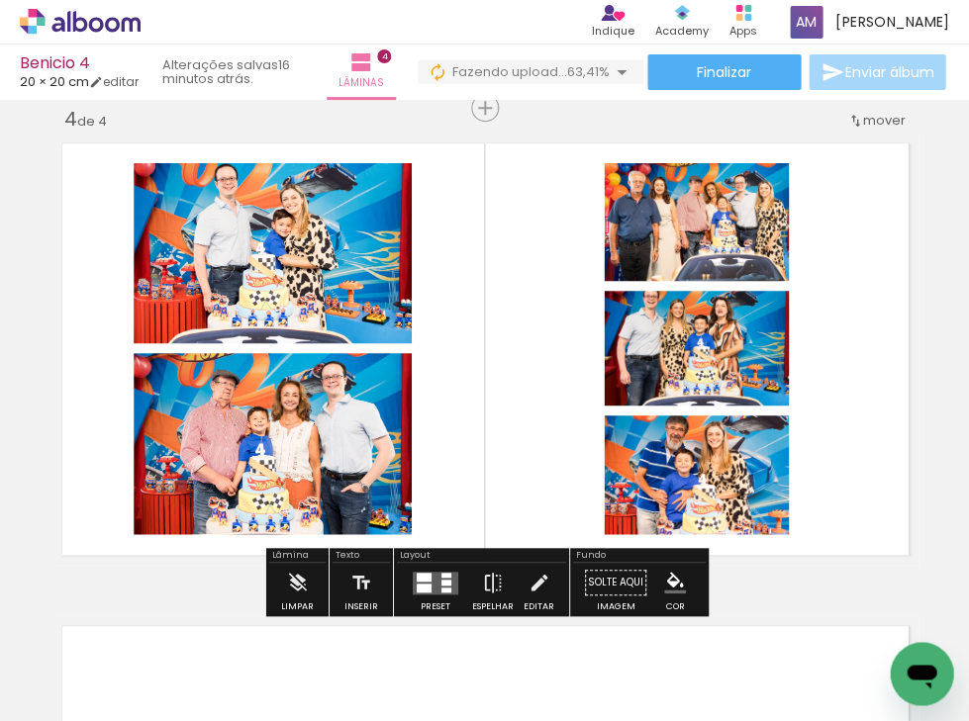
click at [426, 579] on div at bounding box center [424, 576] width 15 height 9
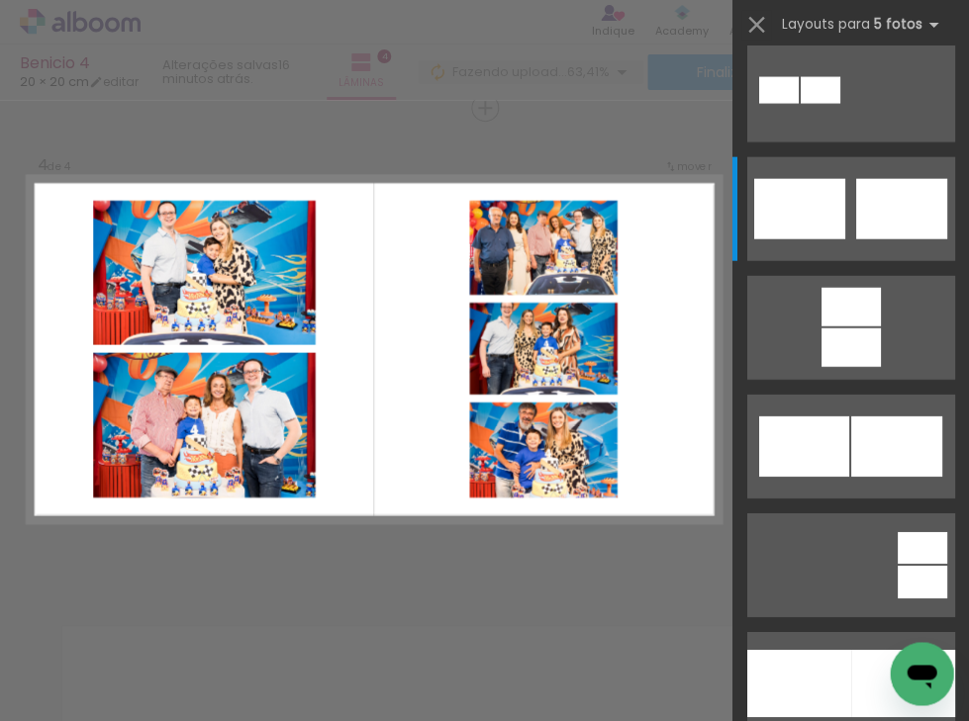
scroll to position [0, 0]
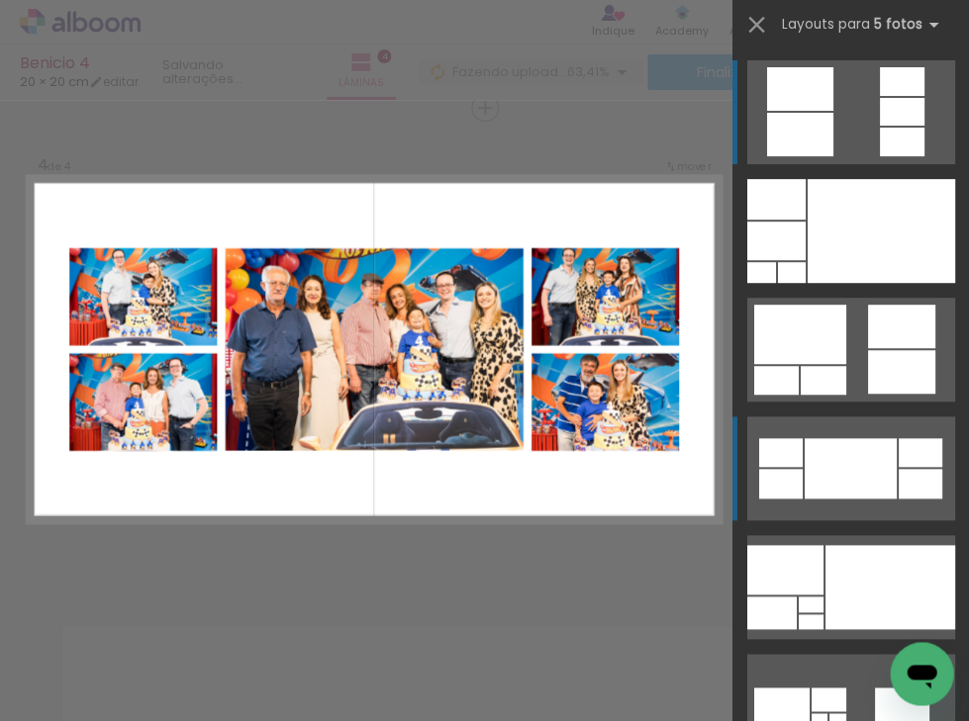
click at [853, 465] on div at bounding box center [850, 468] width 92 height 60
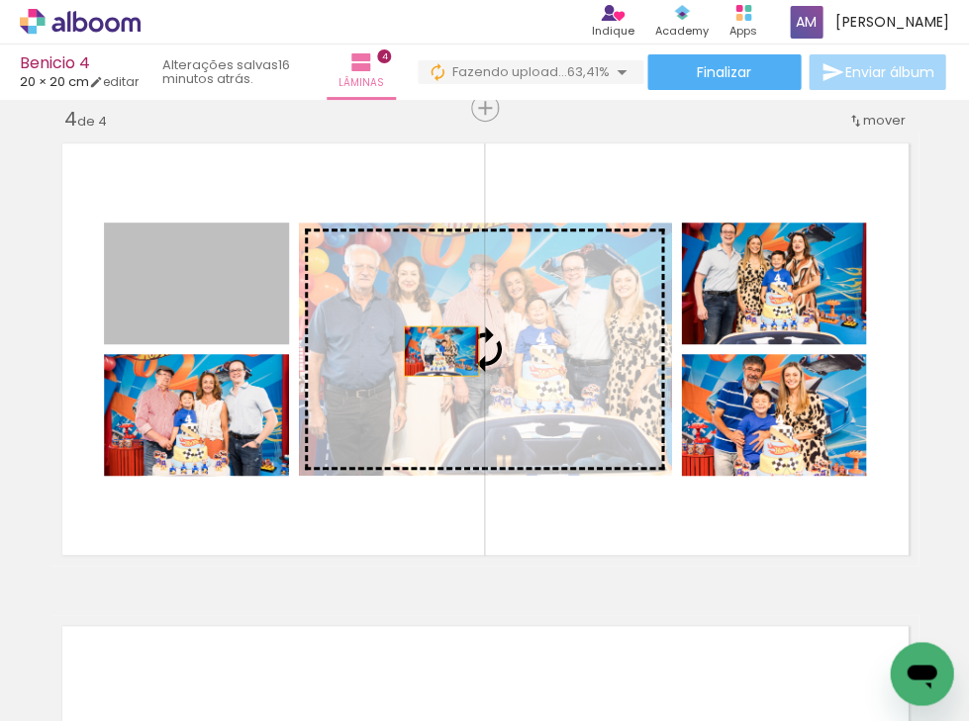
drag, startPoint x: 230, startPoint y: 299, endPoint x: 489, endPoint y: 369, distance: 268.6
click at [0, 0] on slot at bounding box center [0, 0] width 0 height 0
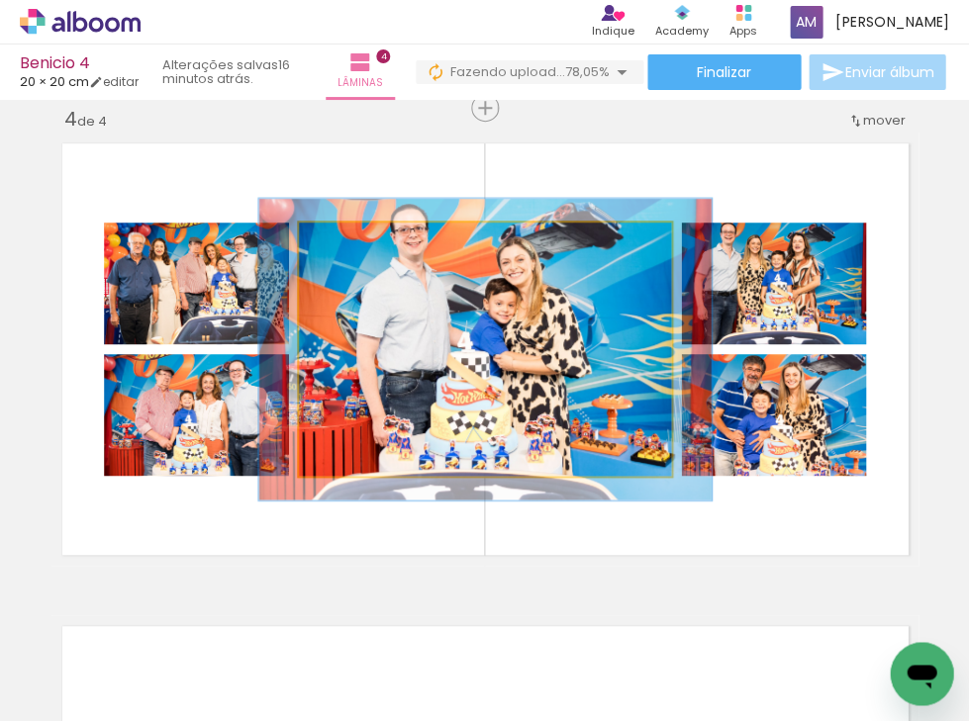
drag, startPoint x: 343, startPoint y: 242, endPoint x: 356, endPoint y: 243, distance: 12.9
type paper-slider "119"
click at [356, 243] on div at bounding box center [358, 244] width 18 height 18
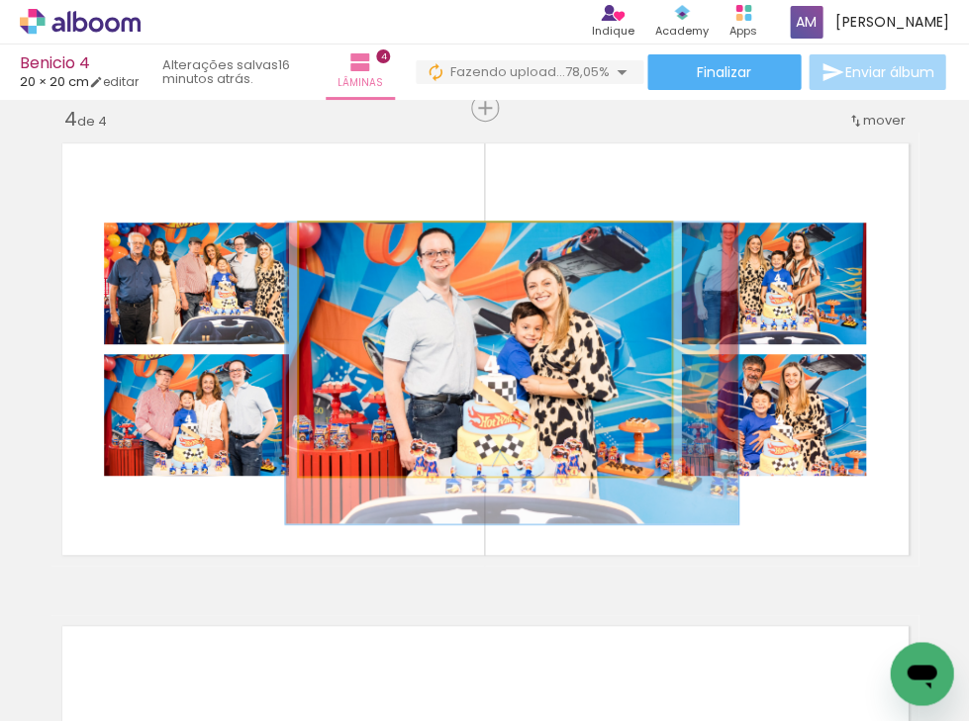
drag, startPoint x: 560, startPoint y: 379, endPoint x: 587, endPoint y: 404, distance: 36.4
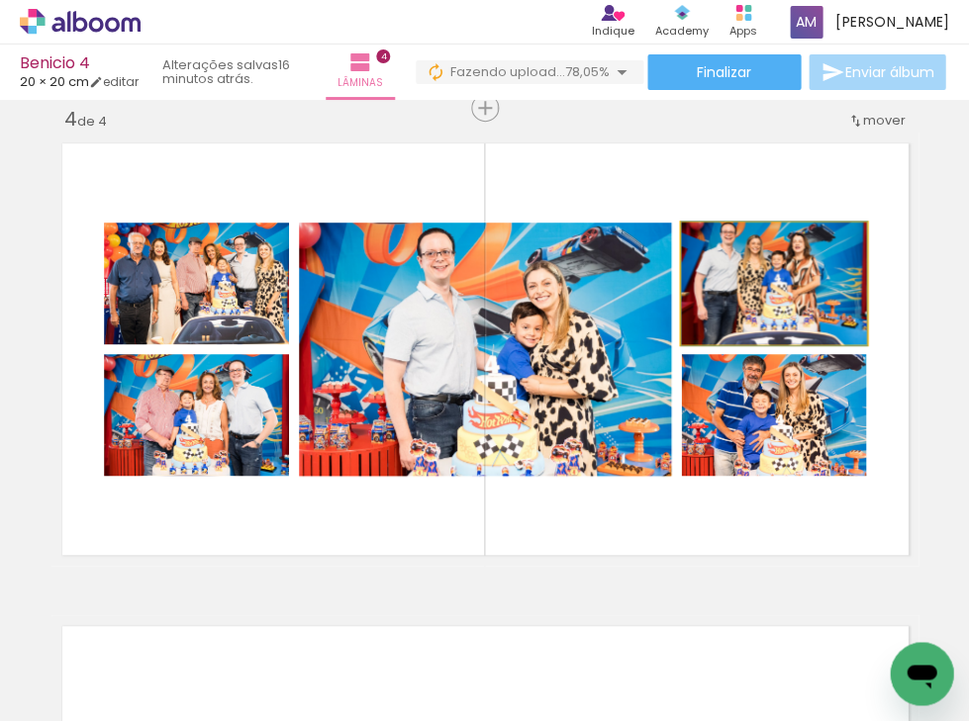
drag, startPoint x: 774, startPoint y: 293, endPoint x: 776, endPoint y: 307, distance: 14.0
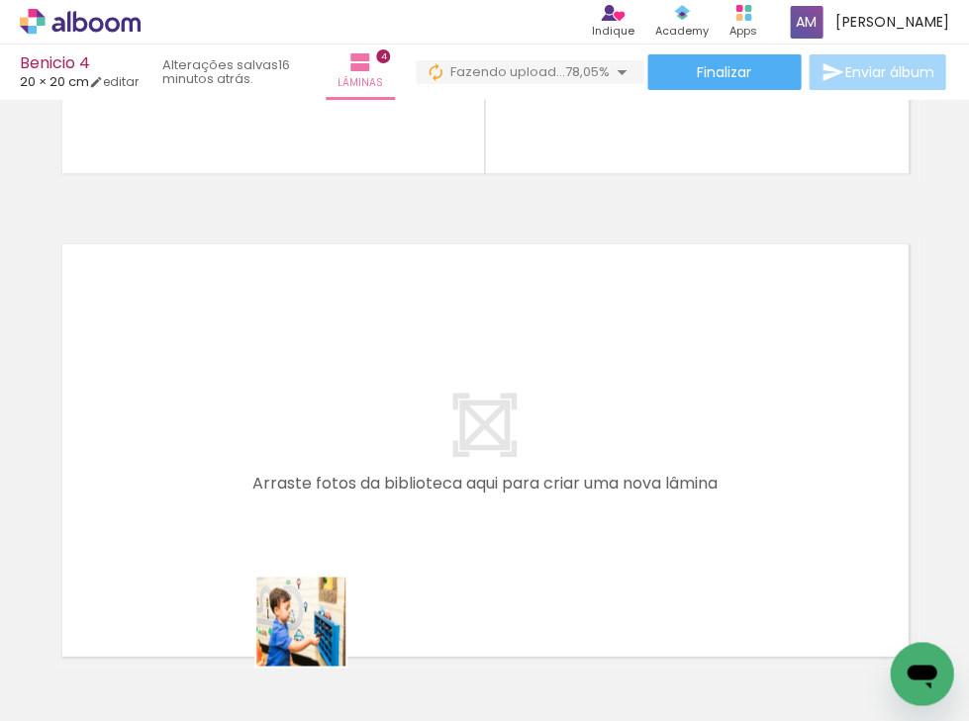
drag, startPoint x: 316, startPoint y: 657, endPoint x: 296, endPoint y: 507, distance: 151.7
click at [296, 507] on quentale-workspace at bounding box center [484, 360] width 969 height 721
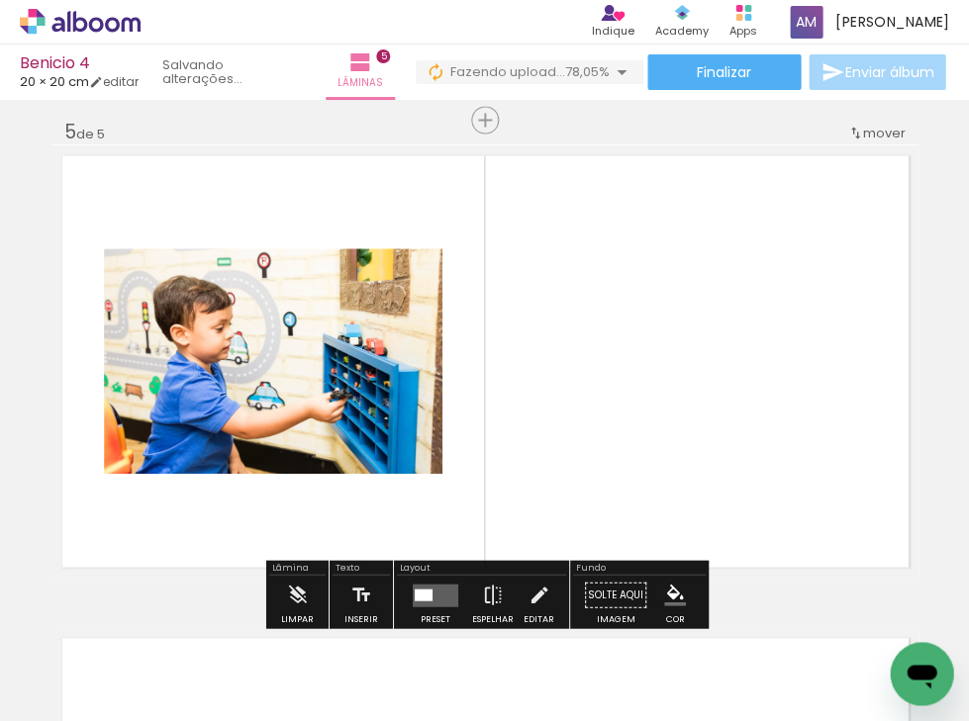
scroll to position [1956, 0]
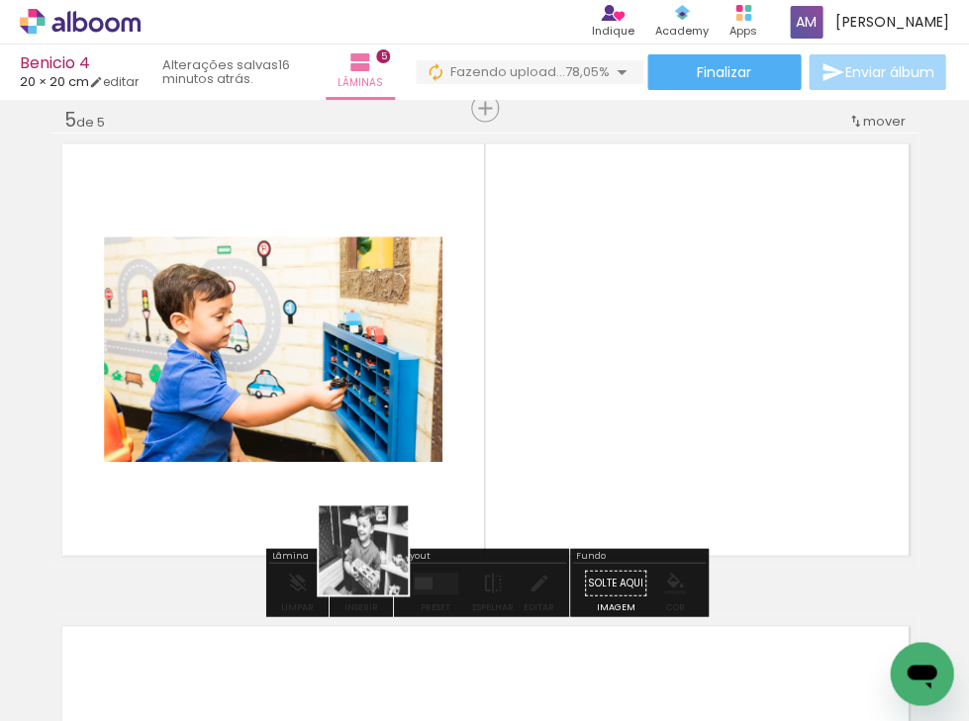
drag, startPoint x: 327, startPoint y: 663, endPoint x: 410, endPoint y: 515, distance: 170.1
click at [410, 515] on quentale-workspace at bounding box center [484, 360] width 969 height 721
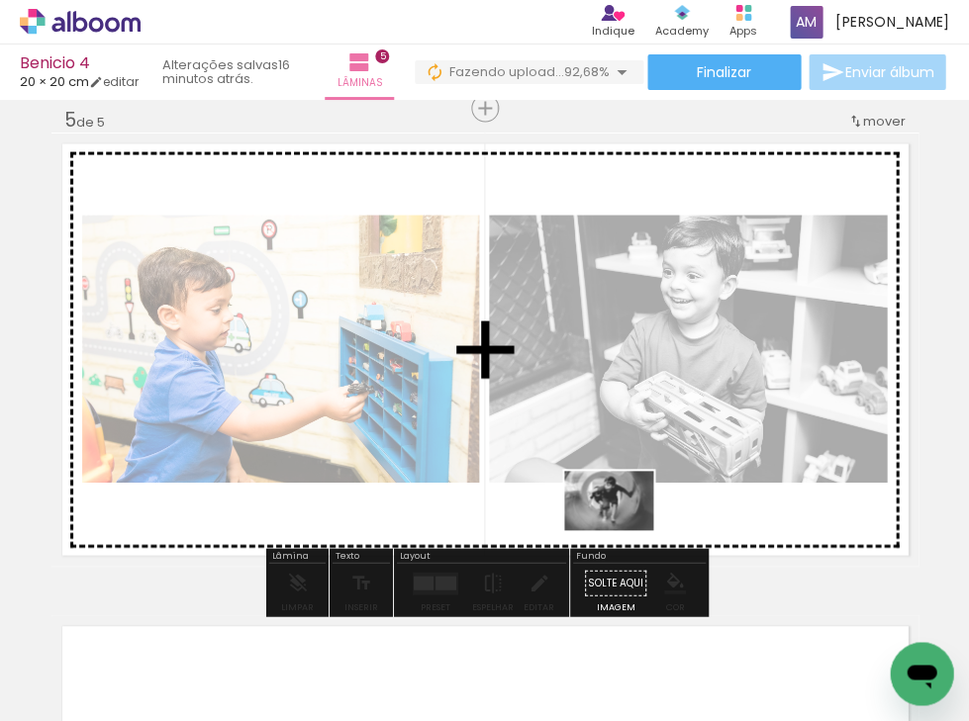
drag, startPoint x: 773, startPoint y: 666, endPoint x: 623, endPoint y: 529, distance: 202.4
click at [623, 529] on quentale-workspace at bounding box center [484, 360] width 969 height 721
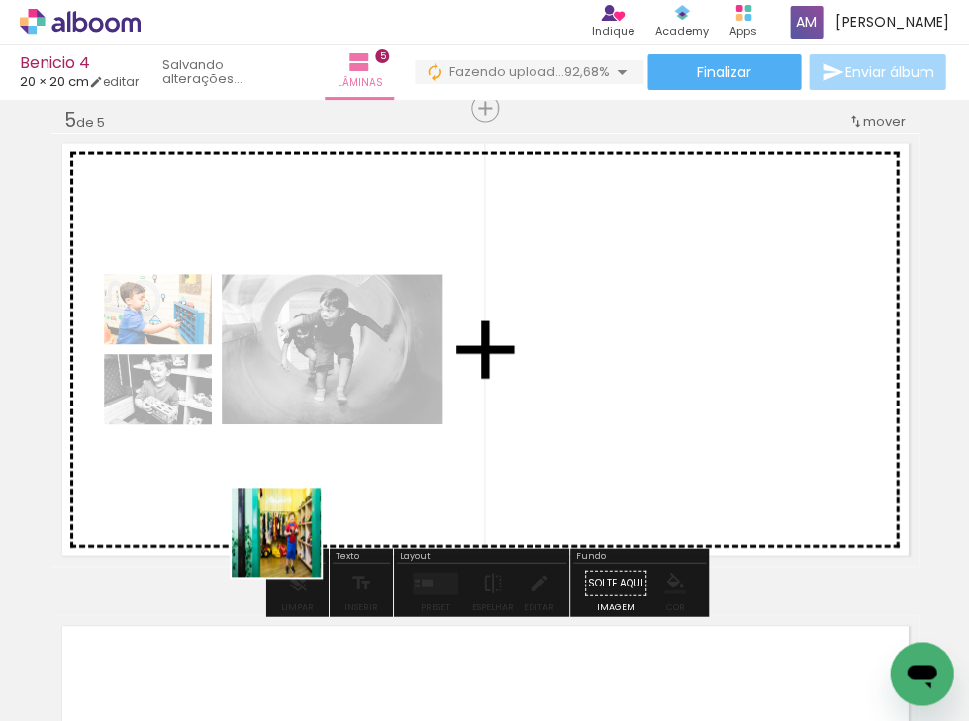
drag, startPoint x: 424, startPoint y: 664, endPoint x: 279, endPoint y: 536, distance: 192.8
click at [279, 536] on quentale-workspace at bounding box center [484, 360] width 969 height 721
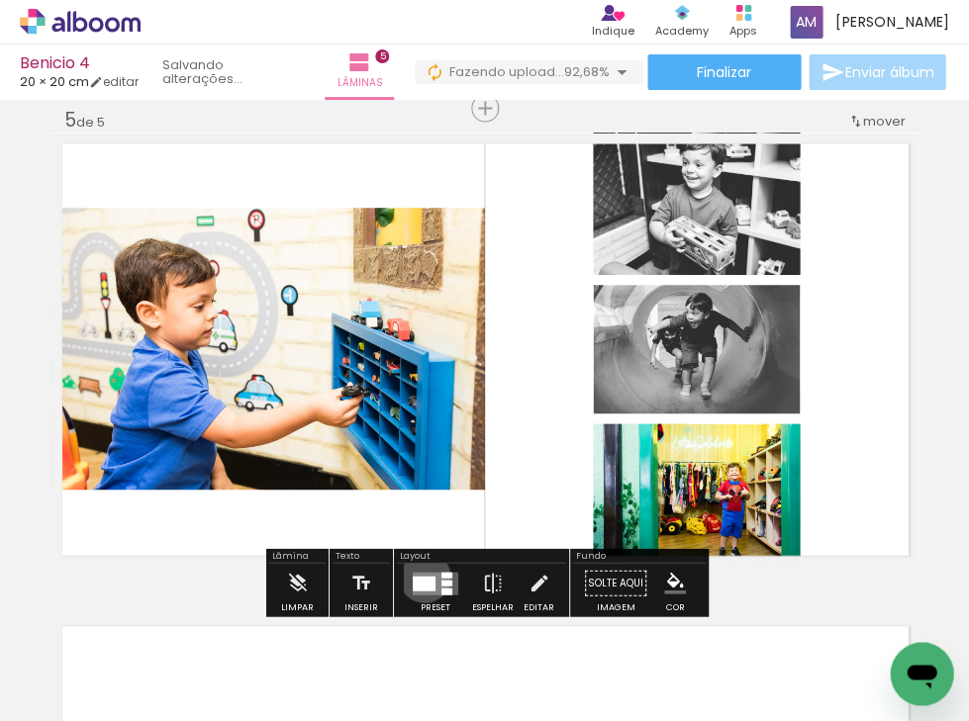
click at [420, 577] on div at bounding box center [424, 582] width 23 height 15
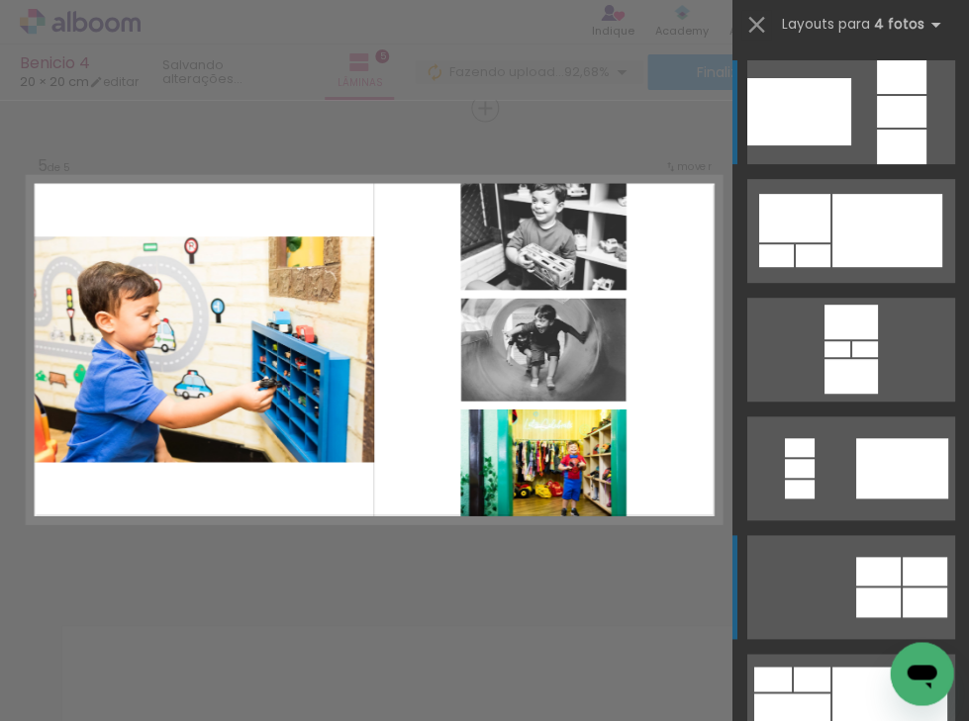
scroll to position [1957, 0]
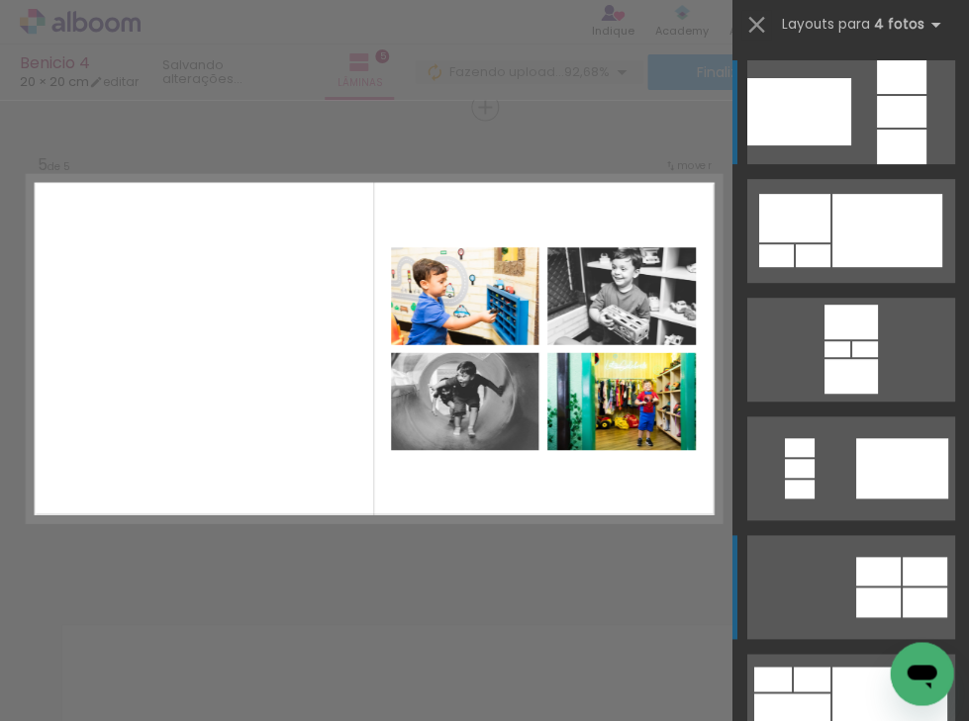
click at [910, 267] on div at bounding box center [886, 230] width 110 height 73
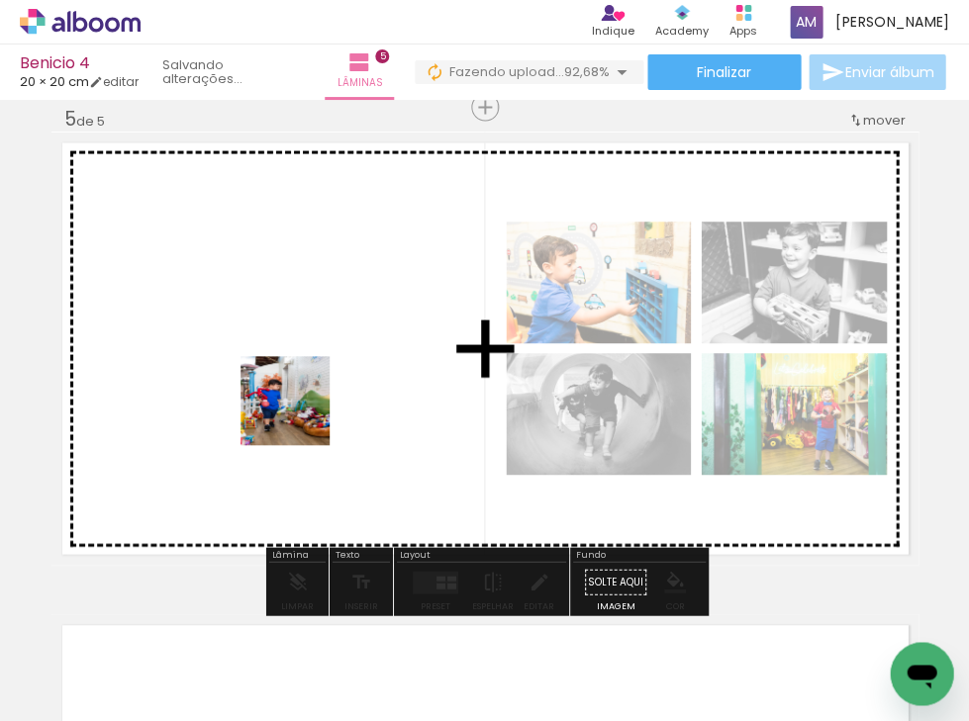
drag, startPoint x: 305, startPoint y: 658, endPoint x: 300, endPoint y: 416, distance: 242.5
click at [300, 416] on quentale-workspace at bounding box center [484, 360] width 969 height 721
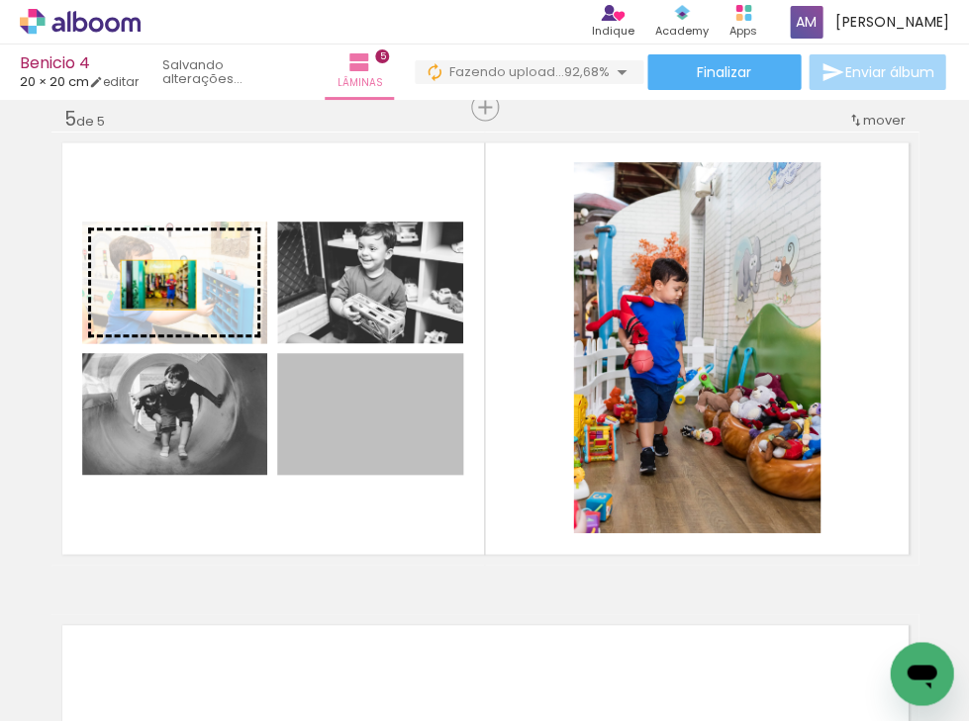
drag, startPoint x: 378, startPoint y: 455, endPoint x: 157, endPoint y: 284, distance: 279.3
click at [0, 0] on slot at bounding box center [0, 0] width 0 height 0
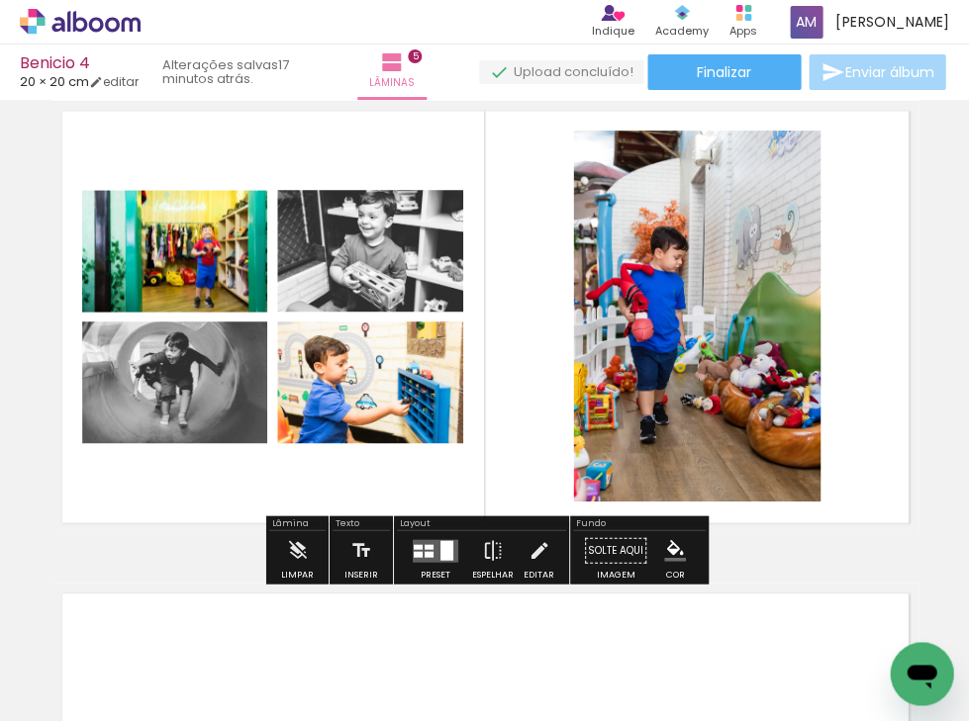
scroll to position [1990, 0]
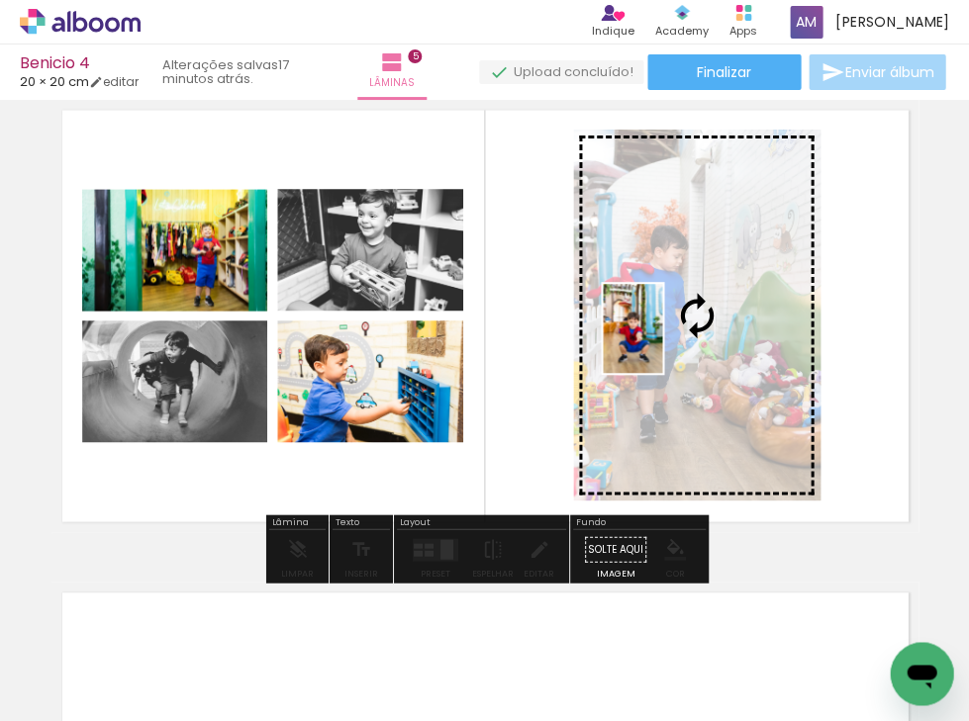
drag, startPoint x: 431, startPoint y: 652, endPoint x: 662, endPoint y: 343, distance: 385.3
click at [662, 343] on quentale-workspace at bounding box center [484, 360] width 969 height 721
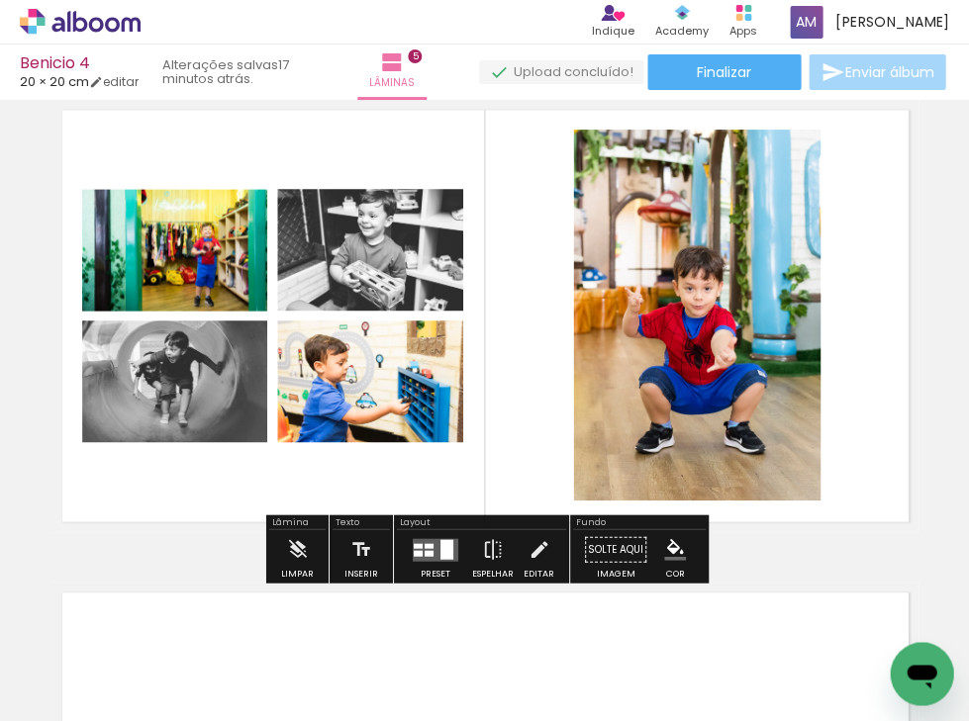
scroll to position [2009, 0]
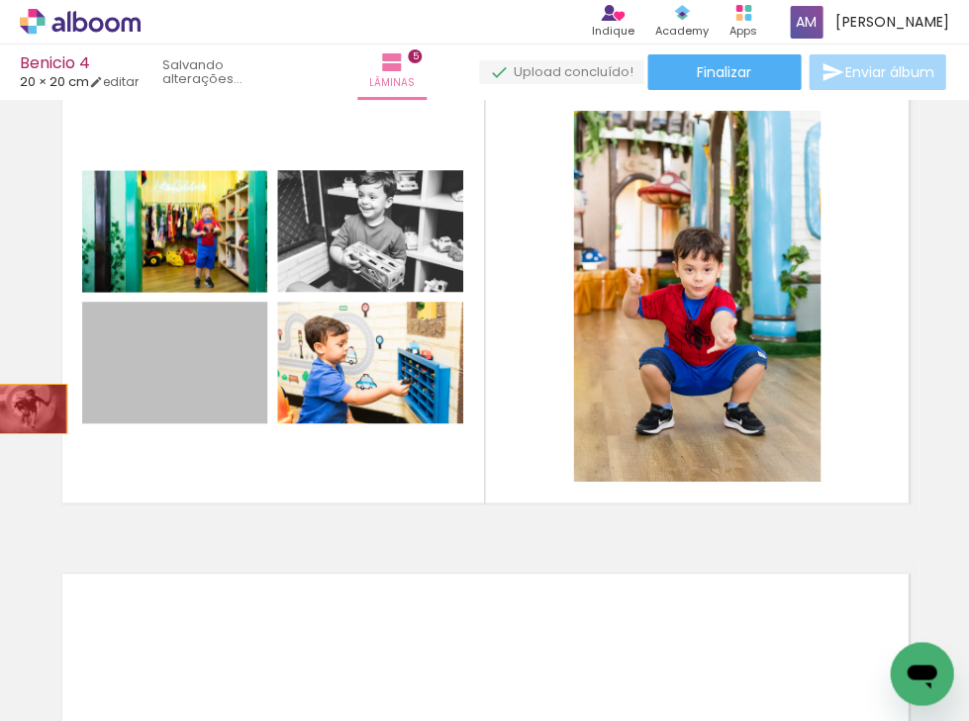
drag, startPoint x: 171, startPoint y: 382, endPoint x: 29, endPoint y: 409, distance: 145.0
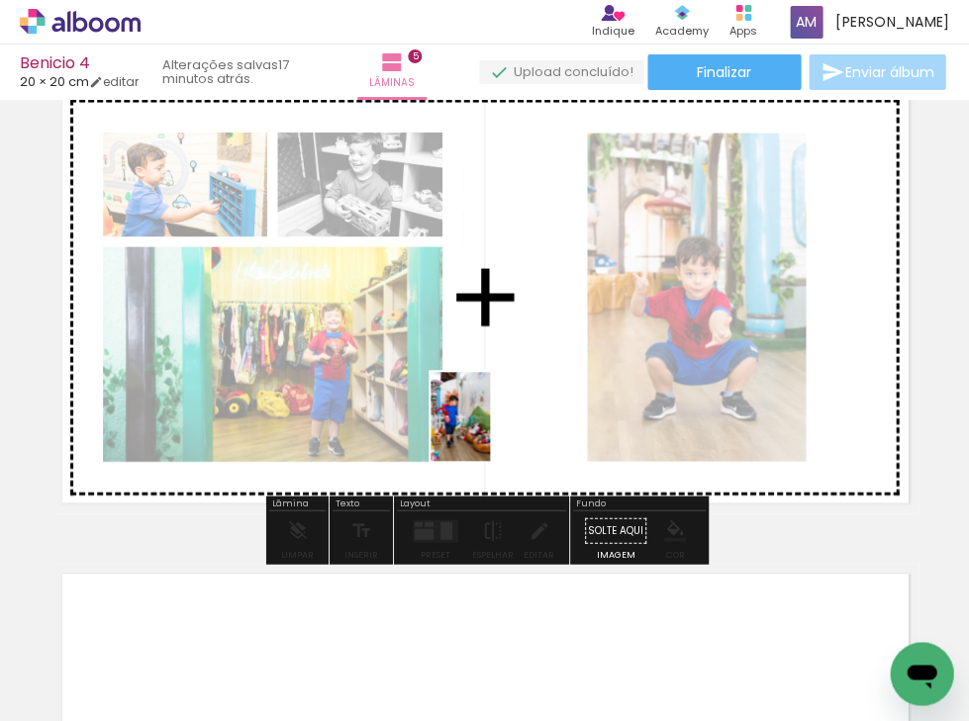
drag, startPoint x: 309, startPoint y: 662, endPoint x: 489, endPoint y: 430, distance: 293.3
click at [489, 430] on quentale-workspace at bounding box center [484, 360] width 969 height 721
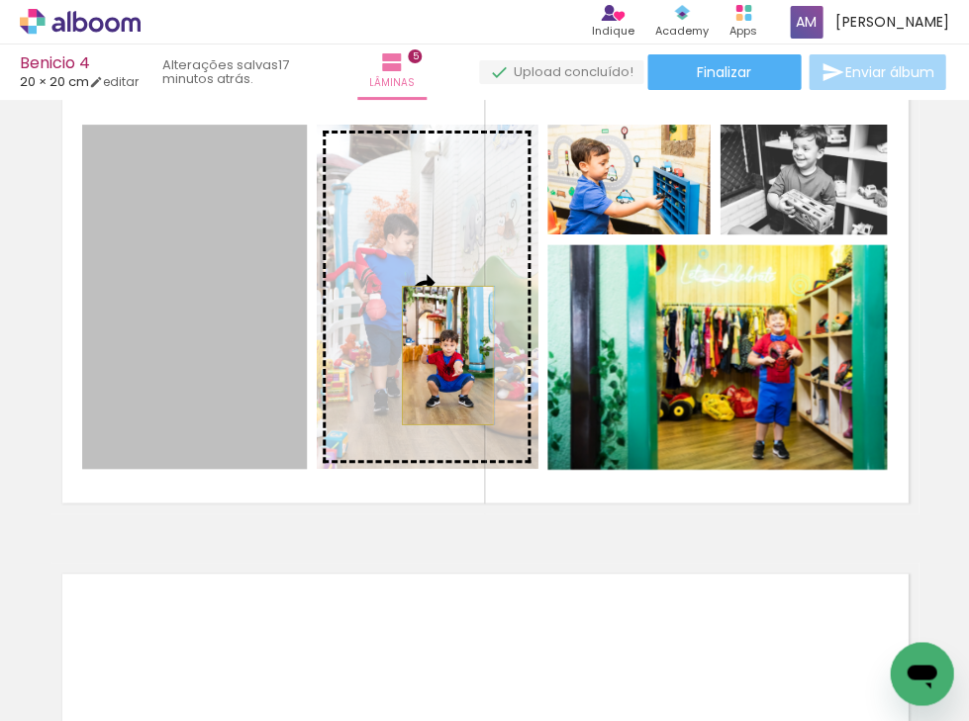
drag, startPoint x: 232, startPoint y: 396, endPoint x: 445, endPoint y: 355, distance: 217.6
click at [0, 0] on slot at bounding box center [0, 0] width 0 height 0
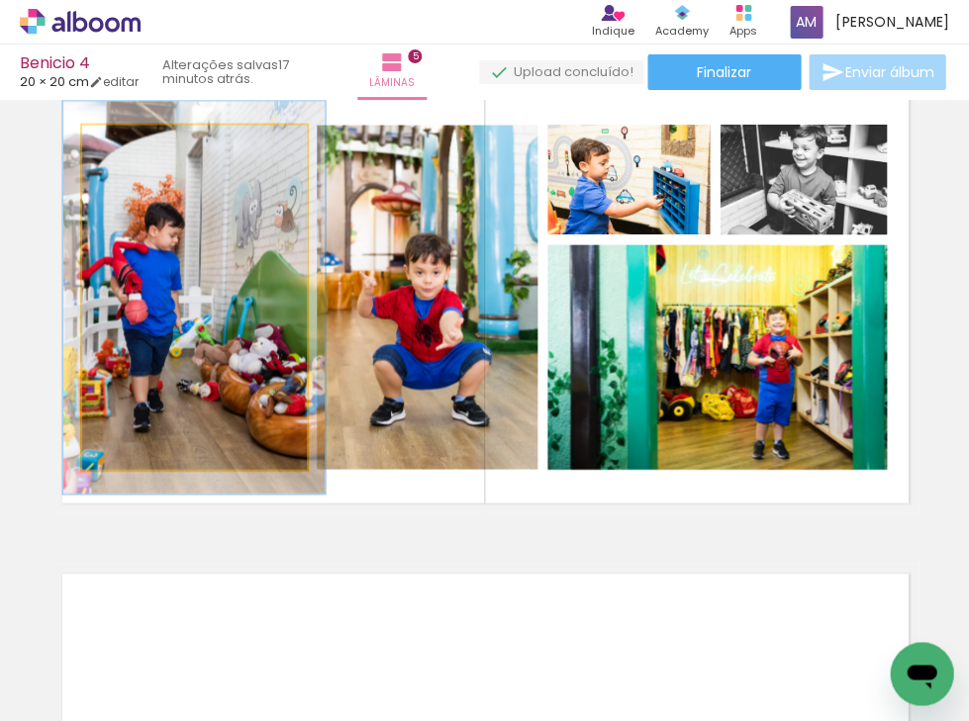
drag, startPoint x: 125, startPoint y: 145, endPoint x: 136, endPoint y: 145, distance: 10.9
type paper-slider "116"
click at [136, 145] on div at bounding box center [138, 146] width 18 height 18
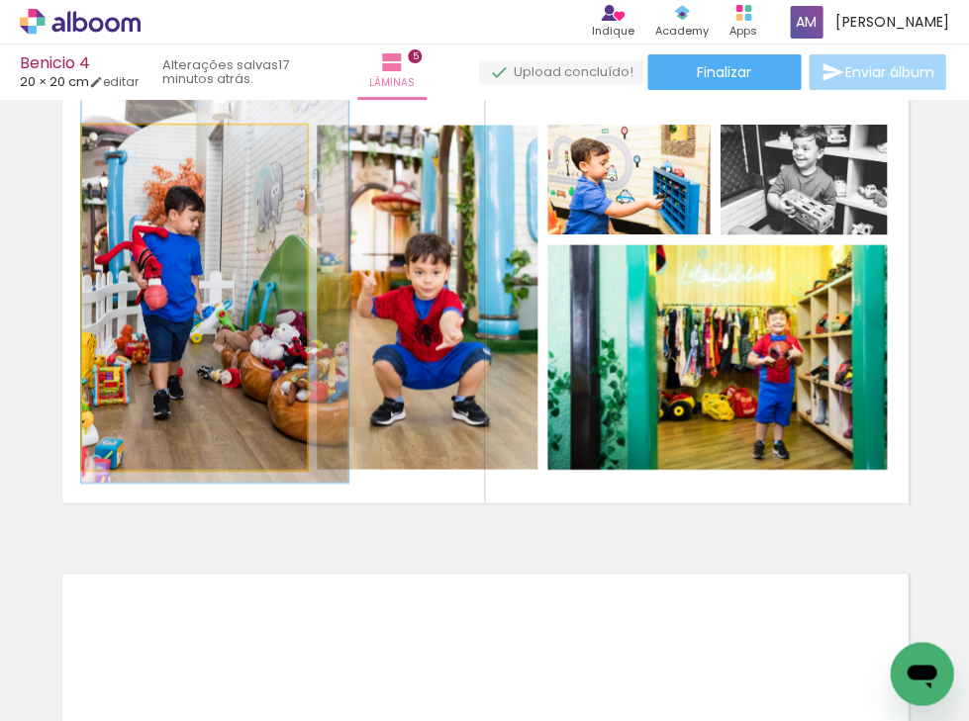
drag, startPoint x: 186, startPoint y: 219, endPoint x: 219, endPoint y: 204, distance: 35.9
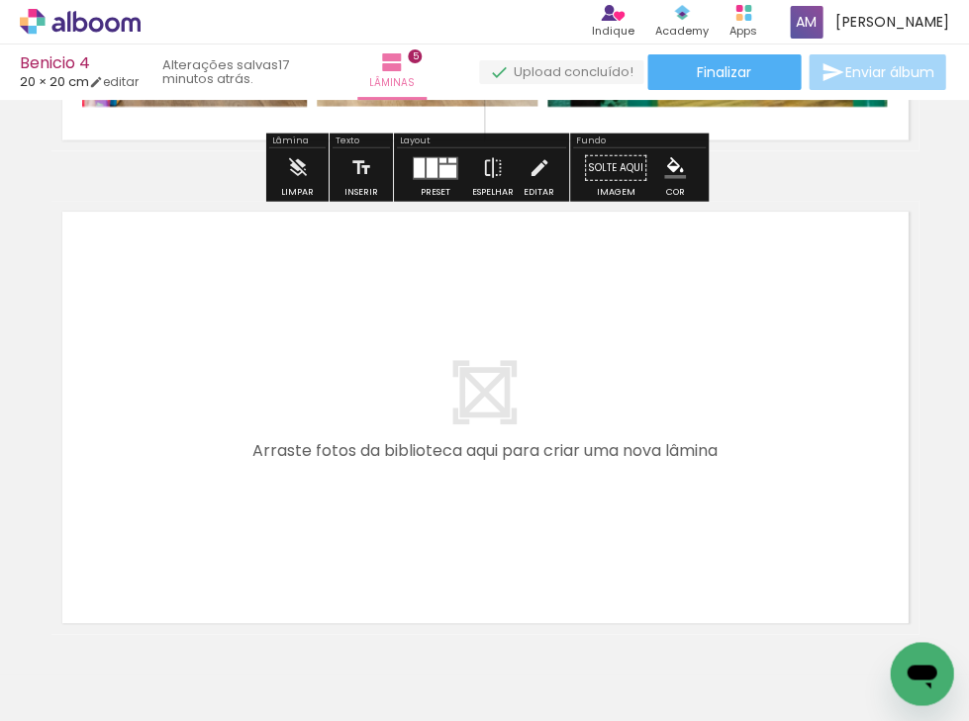
scroll to position [2374, 0]
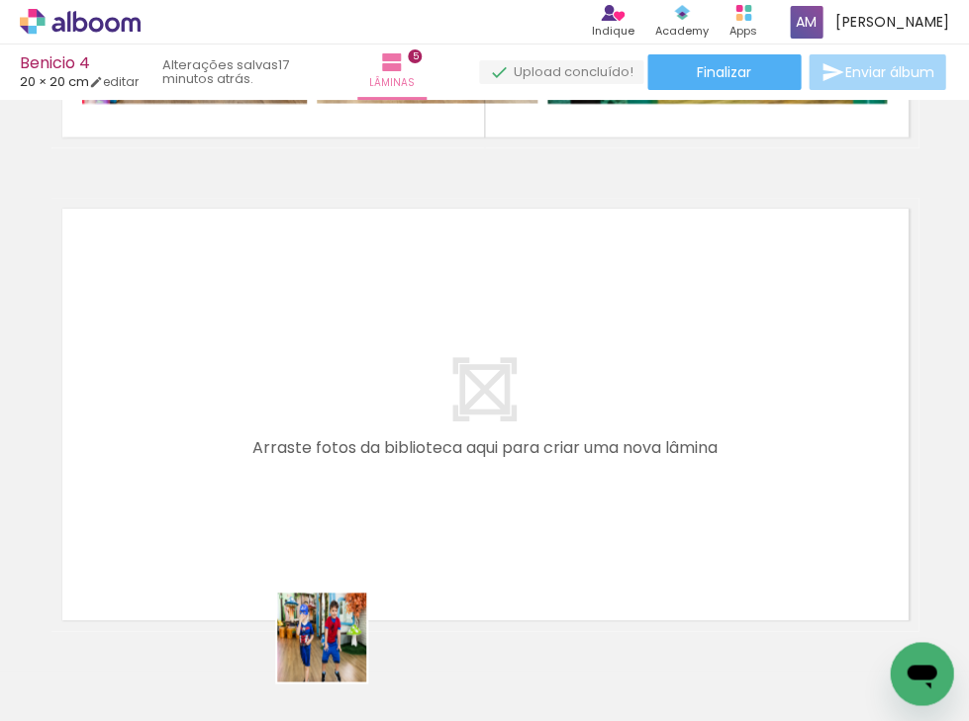
drag, startPoint x: 341, startPoint y: 668, endPoint x: 288, endPoint y: 554, distance: 125.7
click at [288, 554] on quentale-workspace at bounding box center [484, 360] width 969 height 721
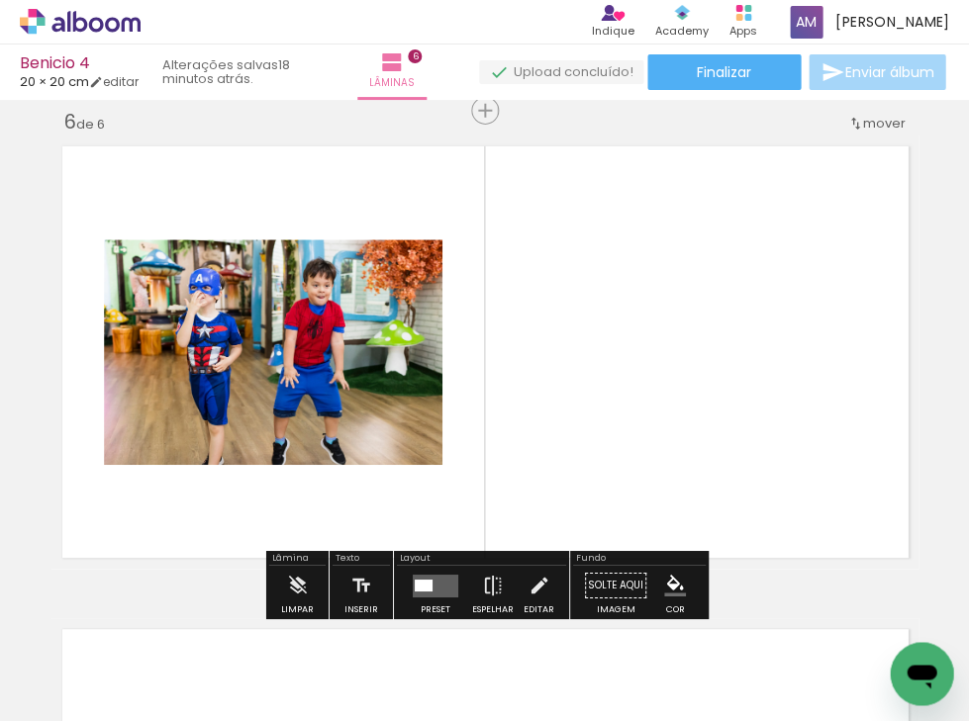
scroll to position [2440, 0]
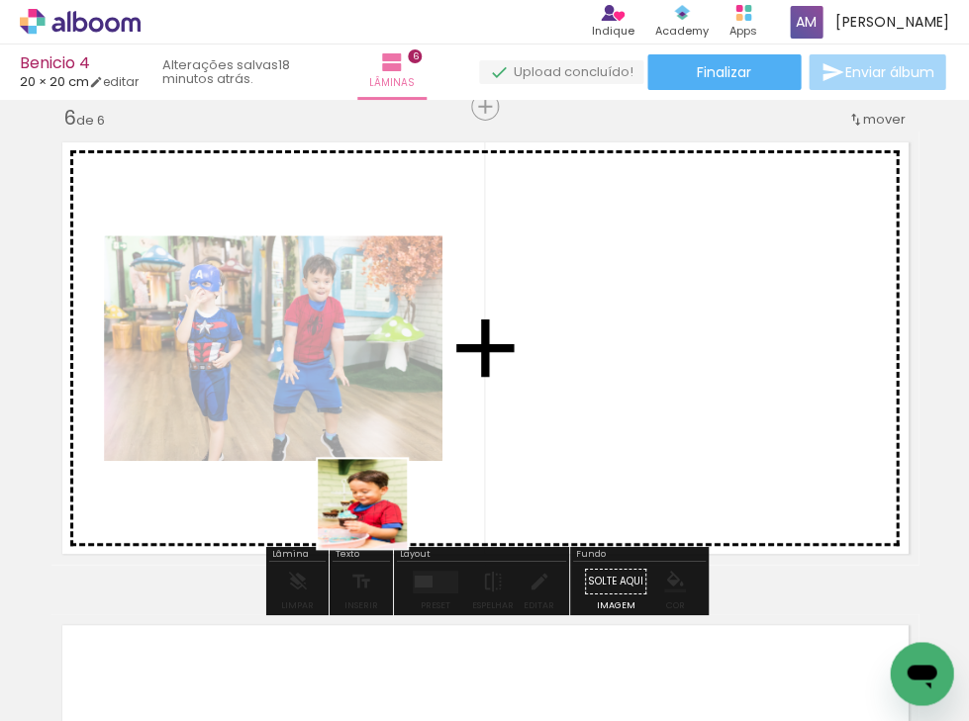
drag, startPoint x: 429, startPoint y: 645, endPoint x: 358, endPoint y: 488, distance: 172.7
click at [358, 488] on quentale-workspace at bounding box center [484, 360] width 969 height 721
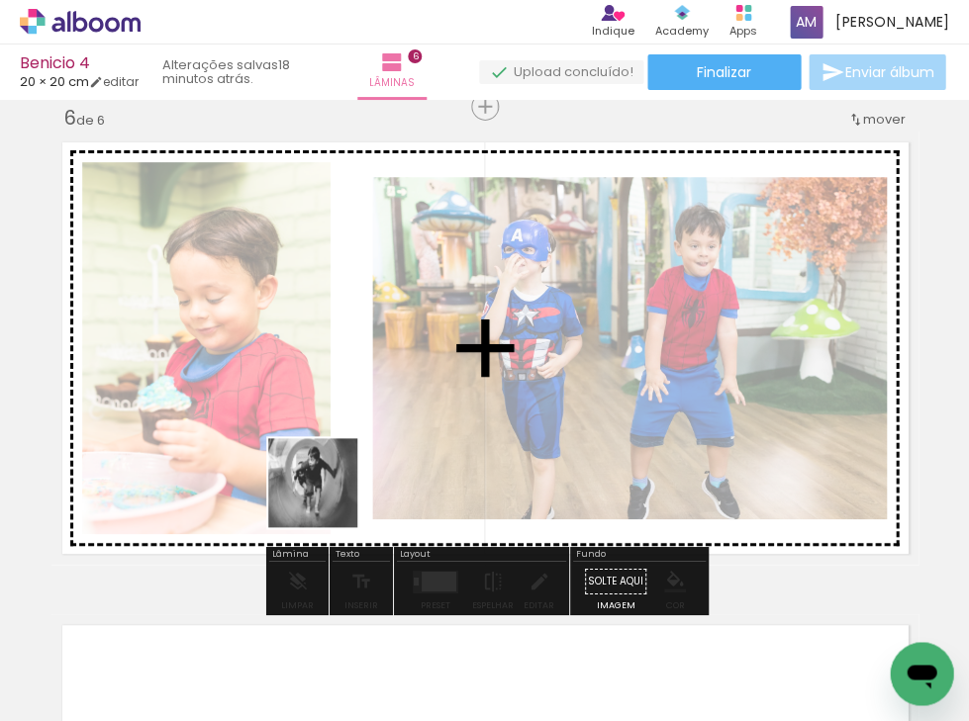
drag, startPoint x: 331, startPoint y: 653, endPoint x: 328, endPoint y: 495, distance: 158.4
click at [328, 495] on quentale-workspace at bounding box center [484, 360] width 969 height 721
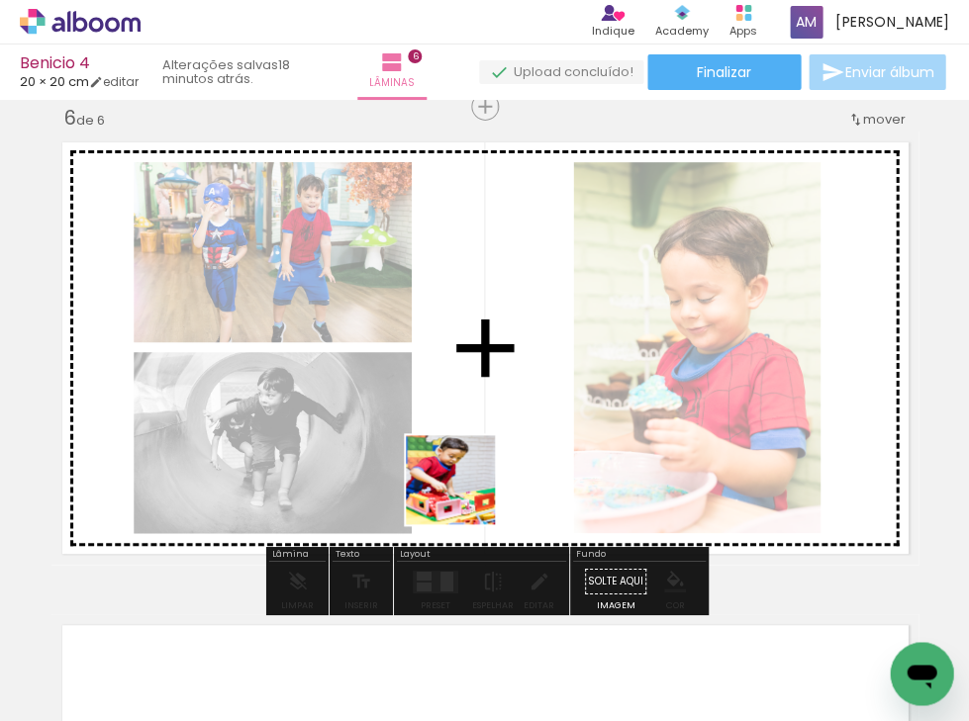
drag, startPoint x: 416, startPoint y: 661, endPoint x: 466, endPoint y: 486, distance: 182.3
click at [466, 486] on quentale-workspace at bounding box center [484, 360] width 969 height 721
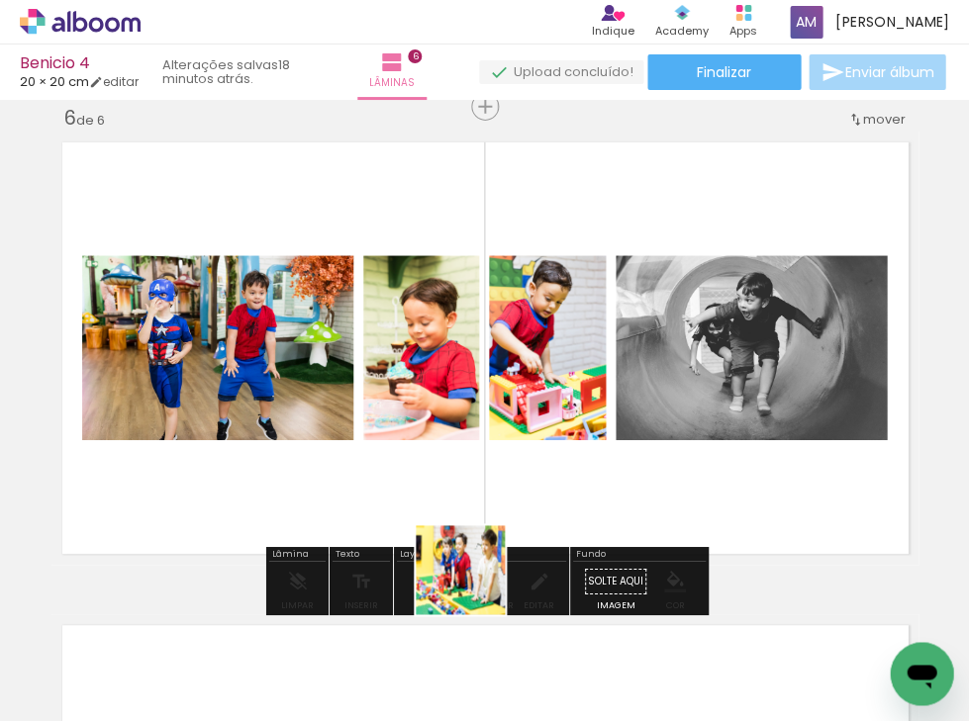
drag, startPoint x: 454, startPoint y: 655, endPoint x: 513, endPoint y: 497, distance: 168.7
click at [513, 497] on quentale-workspace at bounding box center [484, 360] width 969 height 721
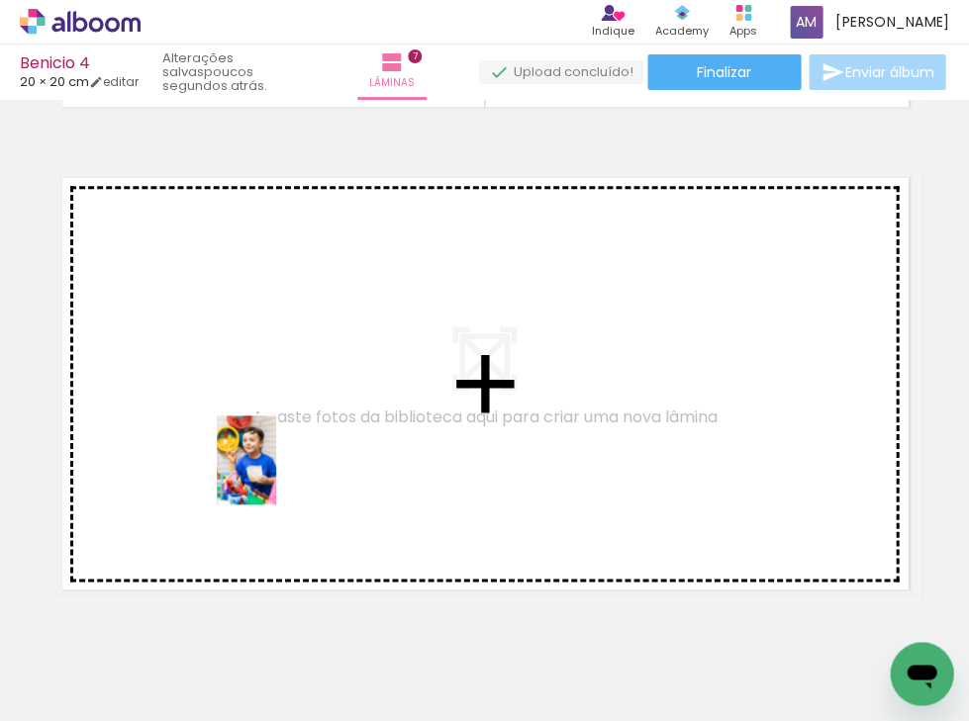
drag, startPoint x: 308, startPoint y: 666, endPoint x: 276, endPoint y: 475, distance: 193.6
click at [276, 475] on quentale-workspace at bounding box center [484, 360] width 969 height 721
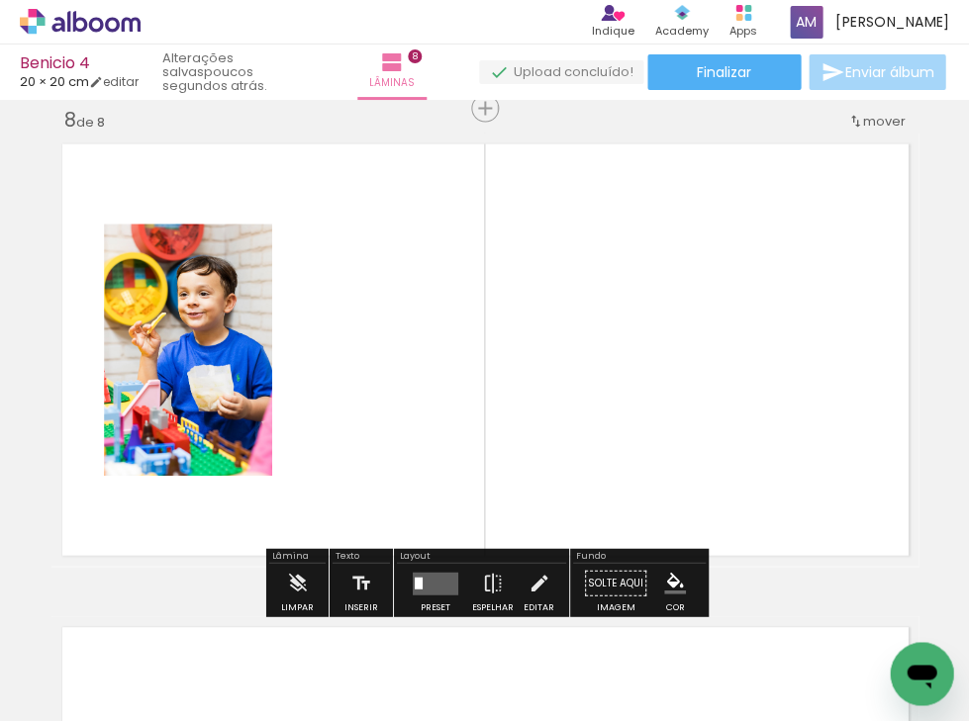
scroll to position [3405, 0]
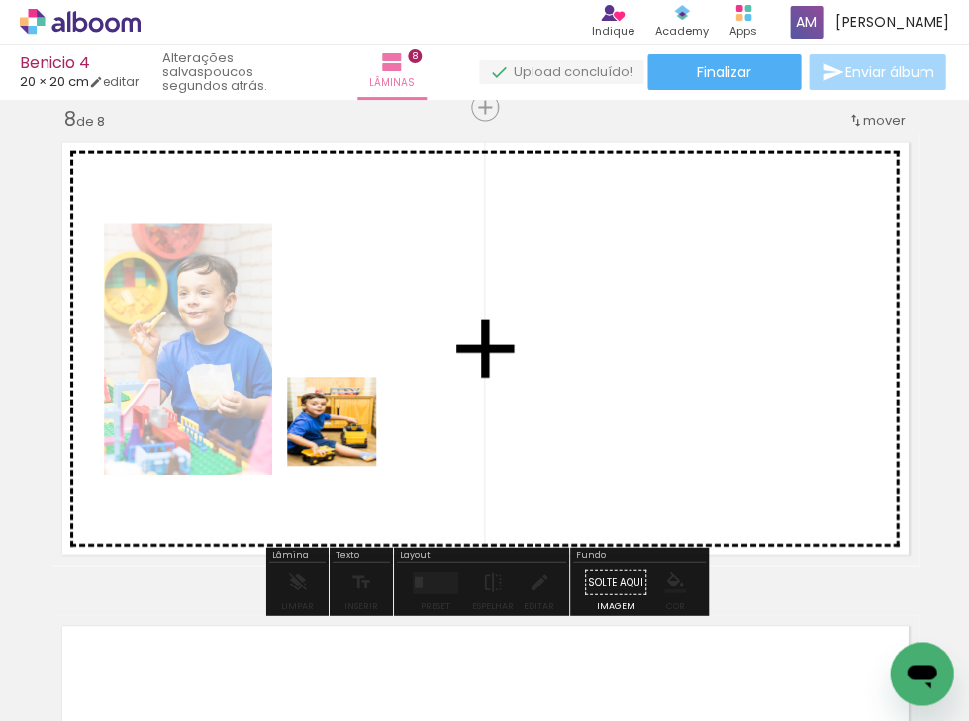
drag, startPoint x: 312, startPoint y: 640, endPoint x: 344, endPoint y: 420, distance: 223.1
click at [344, 420] on quentale-workspace at bounding box center [484, 360] width 969 height 721
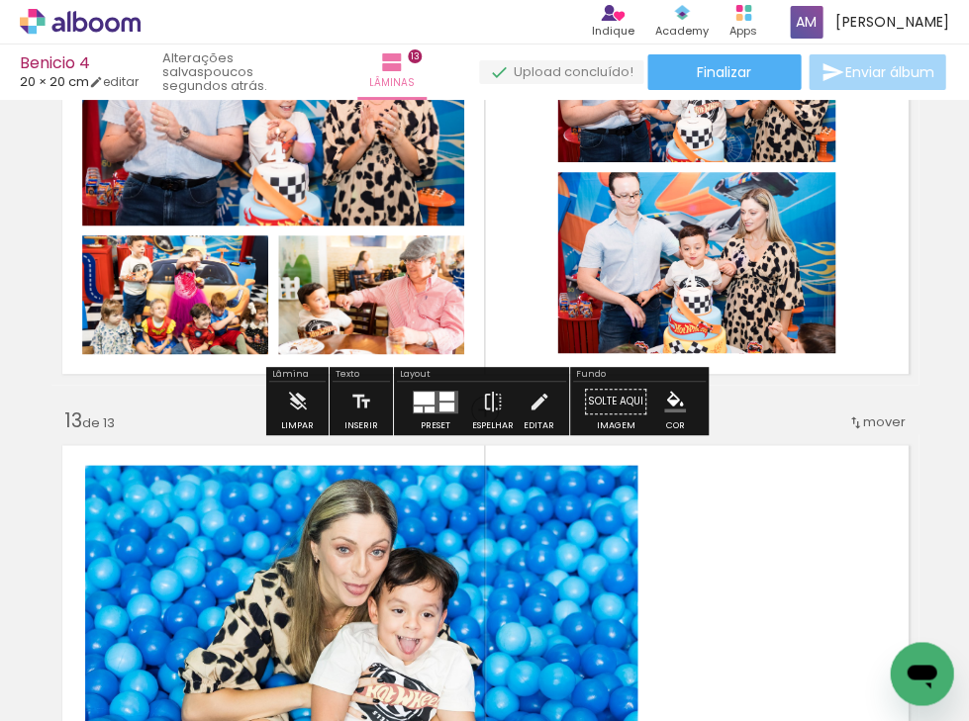
scroll to position [5495, 0]
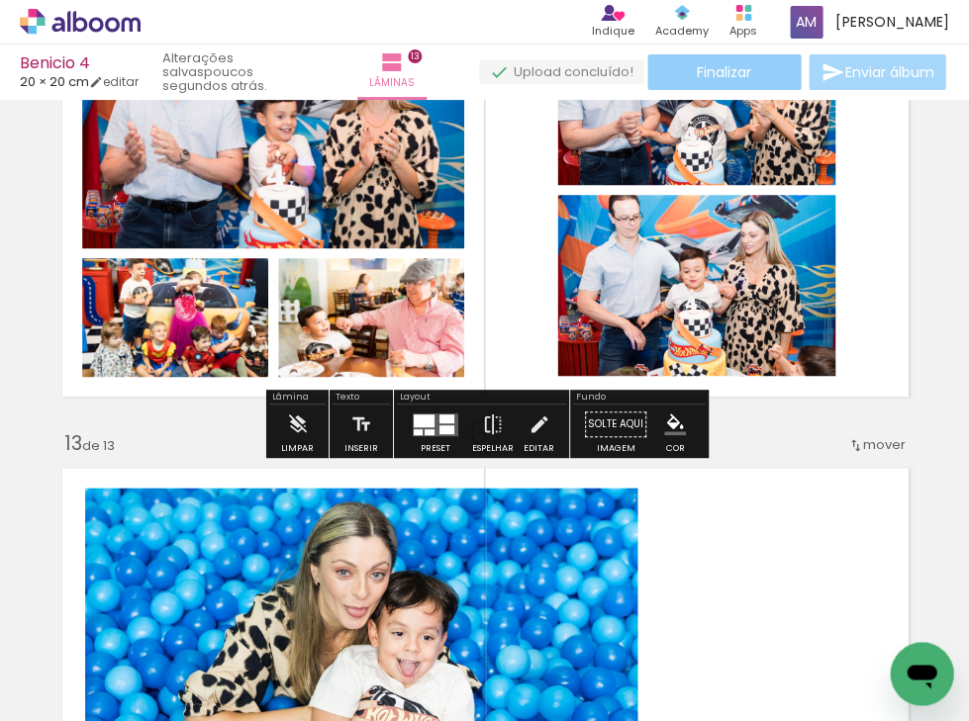
click at [711, 71] on span "Finalizar" at bounding box center [724, 72] width 54 height 14
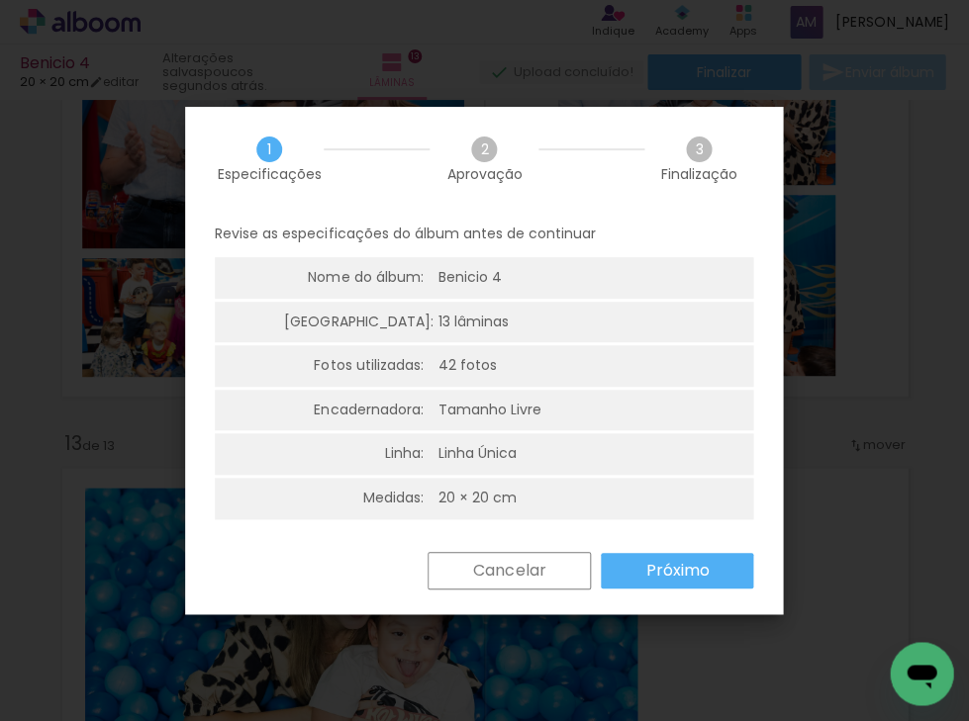
click at [0, 0] on slot "Próximo" at bounding box center [0, 0] width 0 height 0
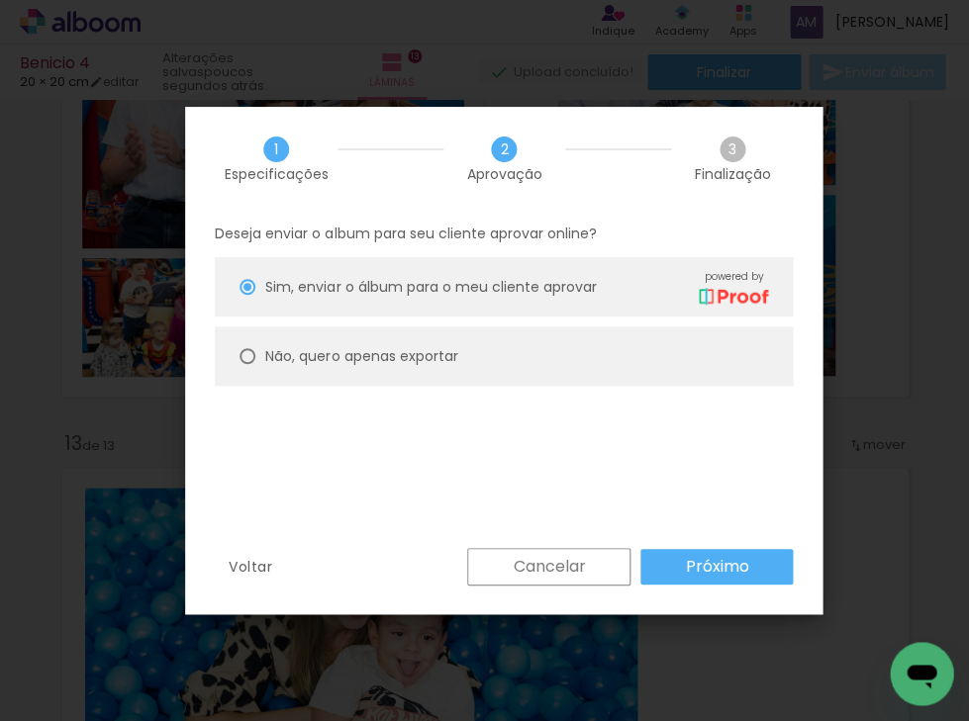
click at [0, 0] on slot "Próximo" at bounding box center [0, 0] width 0 height 0
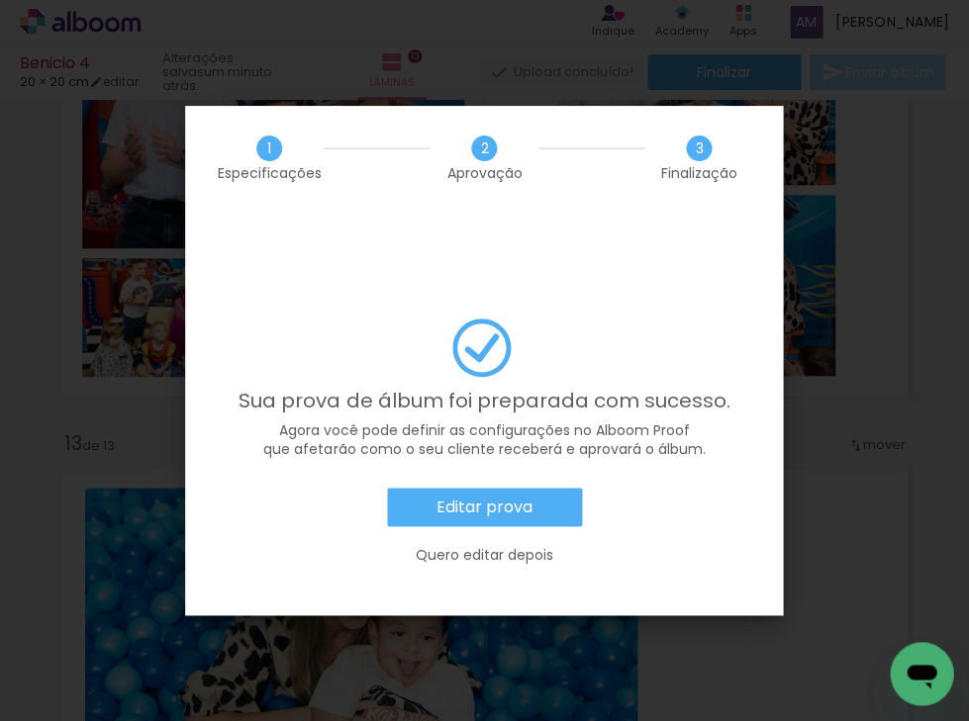
click at [0, 0] on slot "Editar prova" at bounding box center [0, 0] width 0 height 0
